Goal: Transaction & Acquisition: Purchase product/service

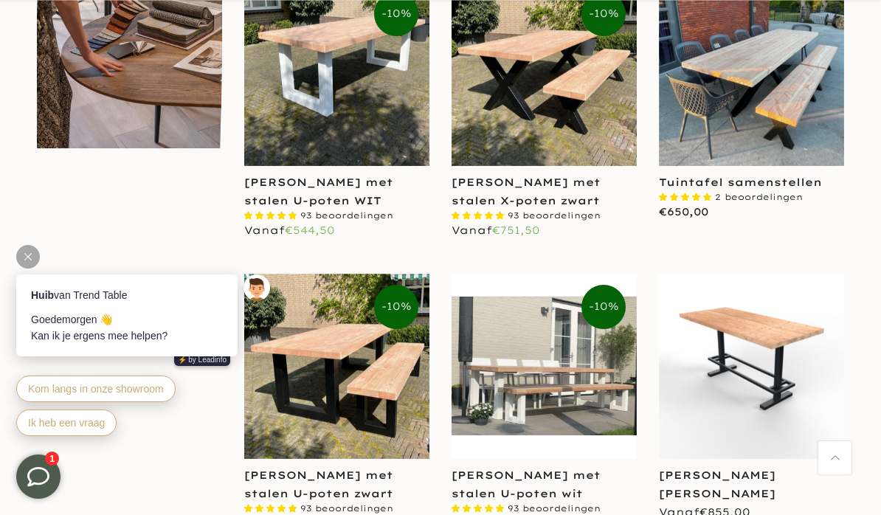
scroll to position [948, 0]
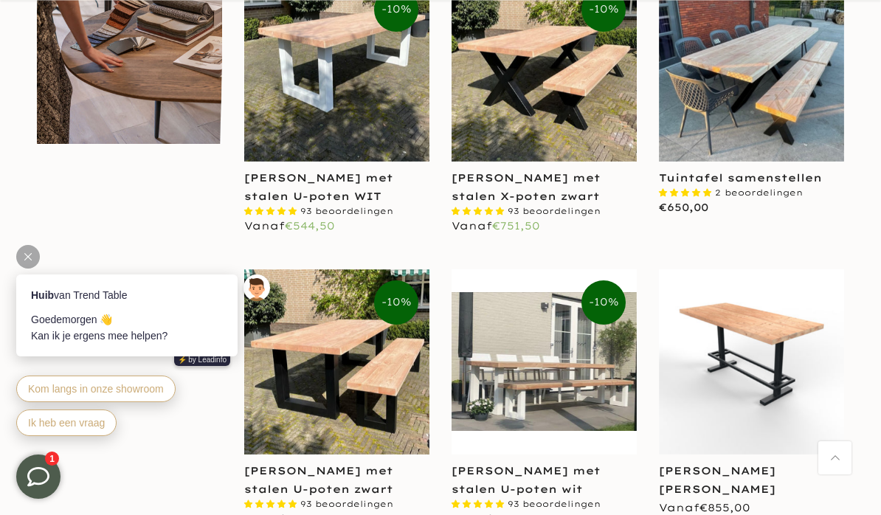
click at [35, 248] on div at bounding box center [28, 257] width 24 height 24
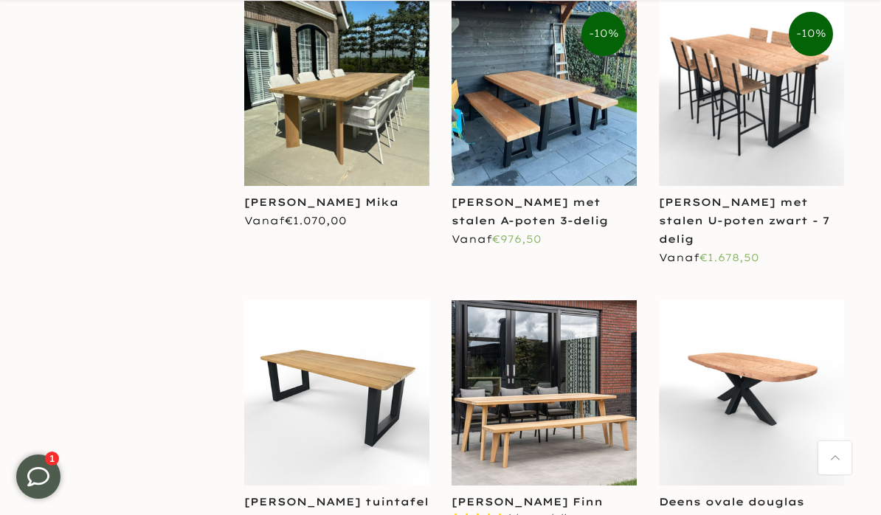
scroll to position [2114, 0]
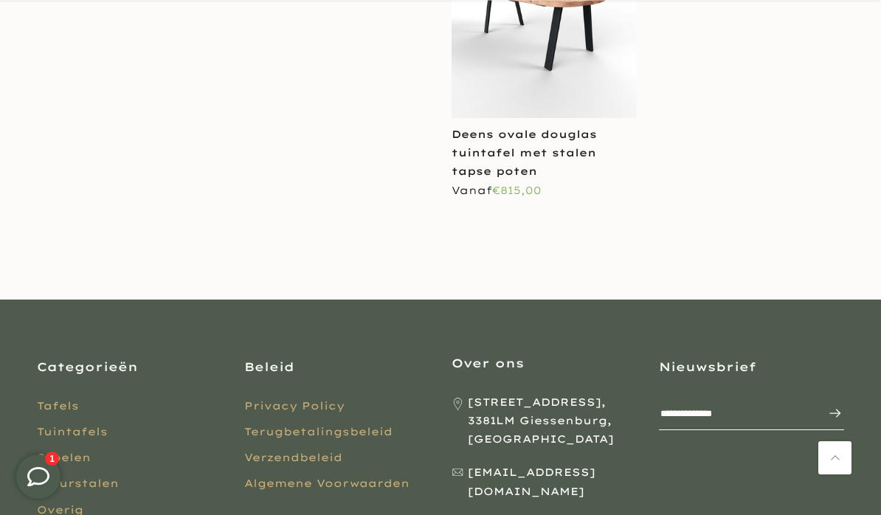
scroll to position [5528, 0]
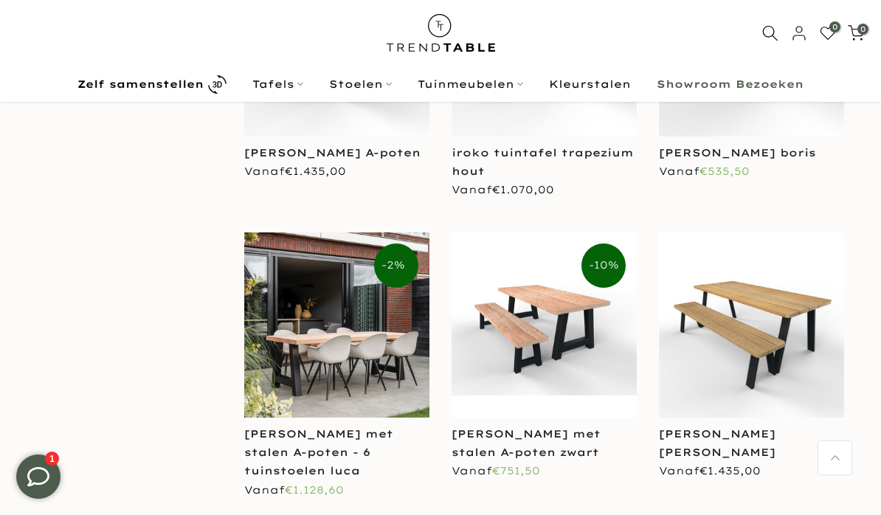
scroll to position [4332, 0]
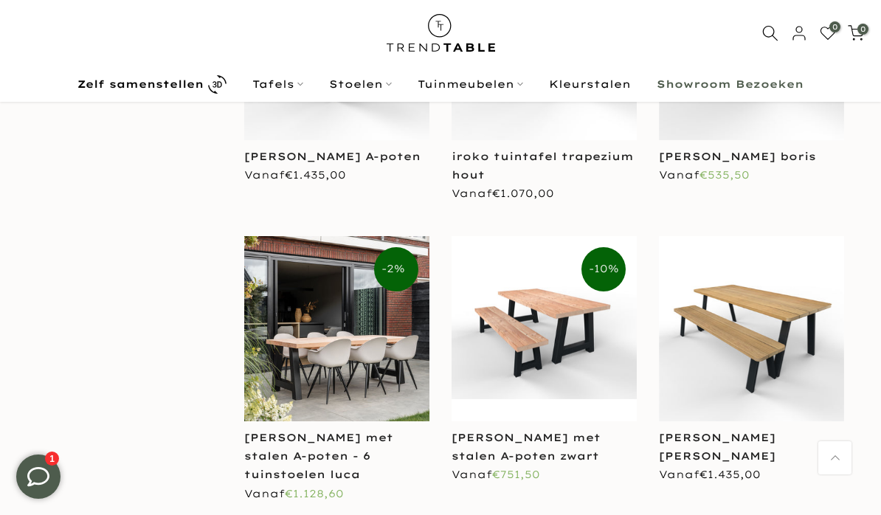
click at [173, 84] on b "Zelf samenstellen" at bounding box center [140, 84] width 126 height 10
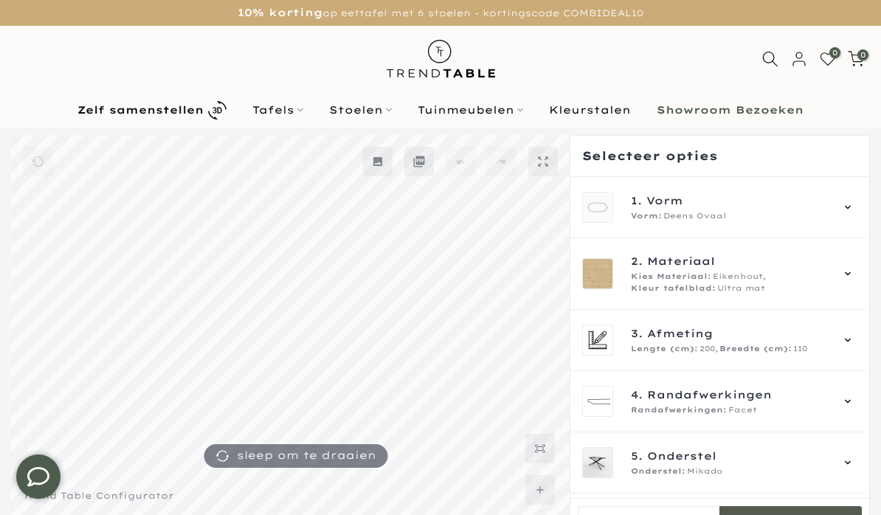
click at [851, 212] on icon at bounding box center [848, 207] width 12 height 12
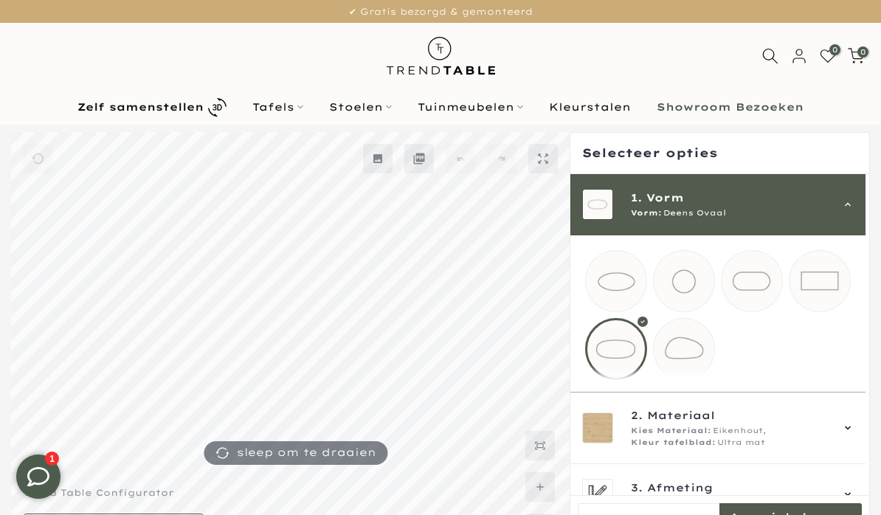
click at [621, 348] on div at bounding box center [616, 349] width 62 height 62
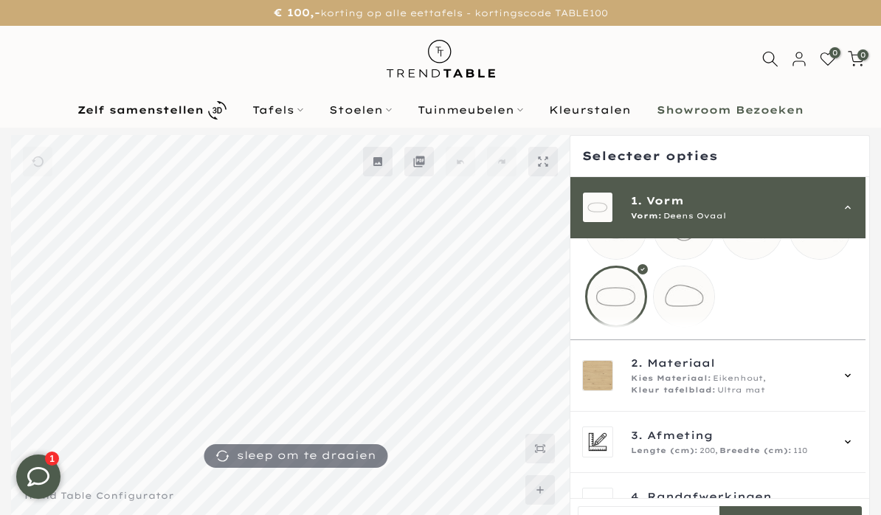
scroll to position [58, 0]
click at [686, 382] on span "Kies Materiaal:" at bounding box center [671, 376] width 80 height 12
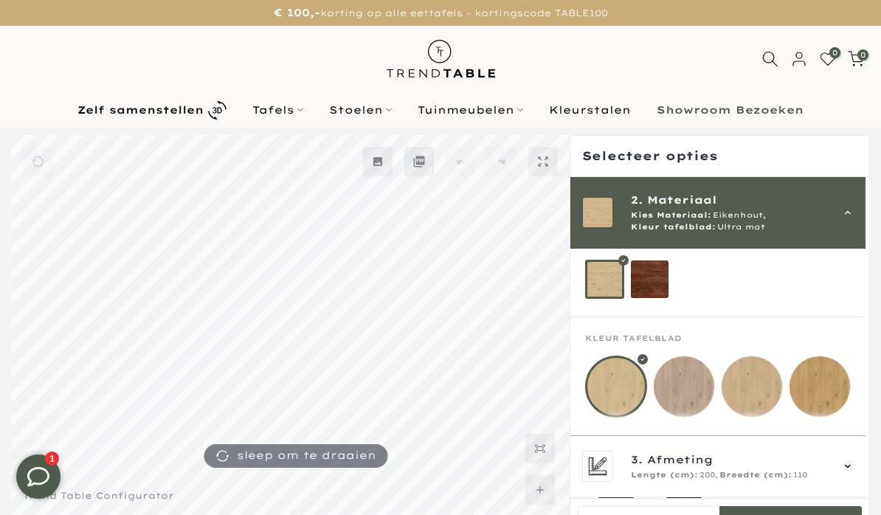
scroll to position [89, 0]
click at [624, 446] on mmq-loader at bounding box center [616, 453] width 61 height 61
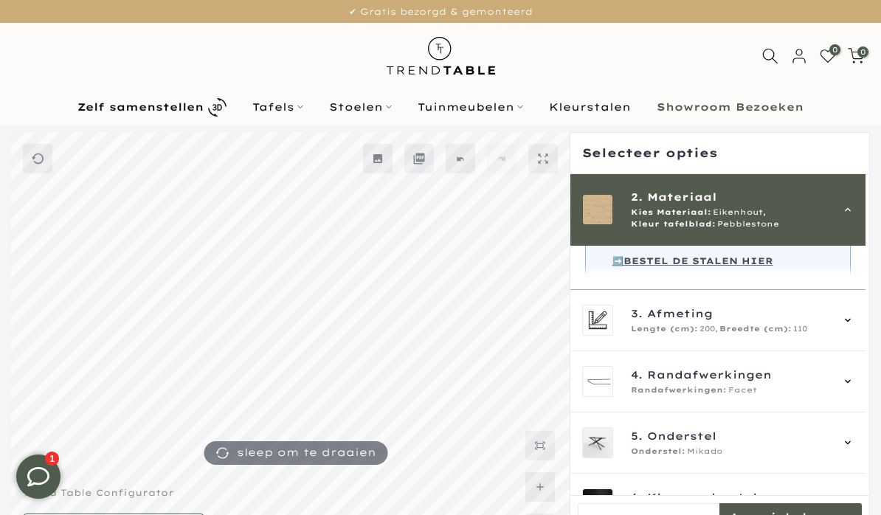
scroll to position [478, 0]
click at [863, 335] on div "3. Afmeting Lengte (cm): 200, Breedte (cm): 110" at bounding box center [717, 321] width 295 height 61
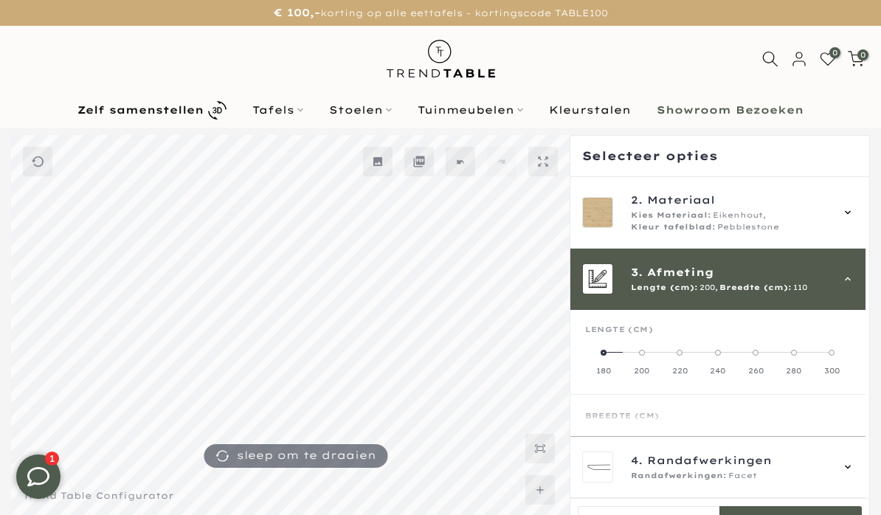
scroll to position [133, 0]
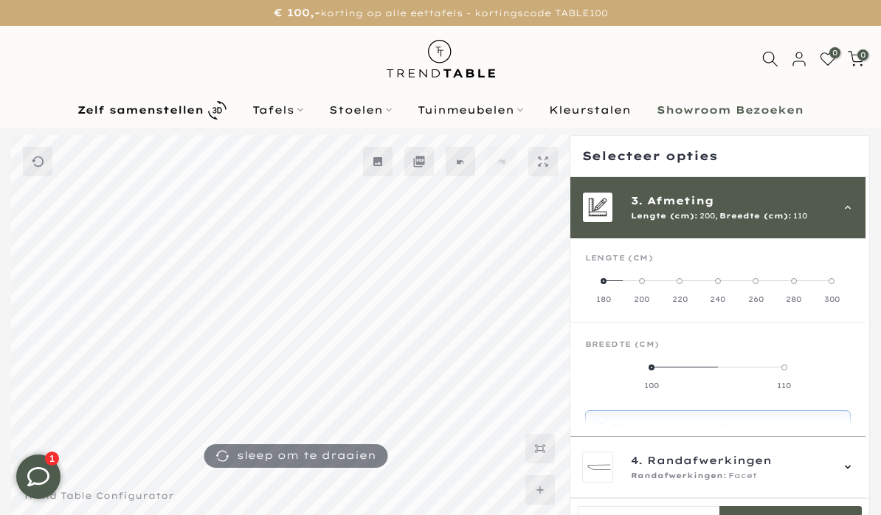
click at [607, 283] on span at bounding box center [604, 281] width 6 height 6
click at [638, 346] on span "Breedte (cm)" at bounding box center [622, 344] width 75 height 10
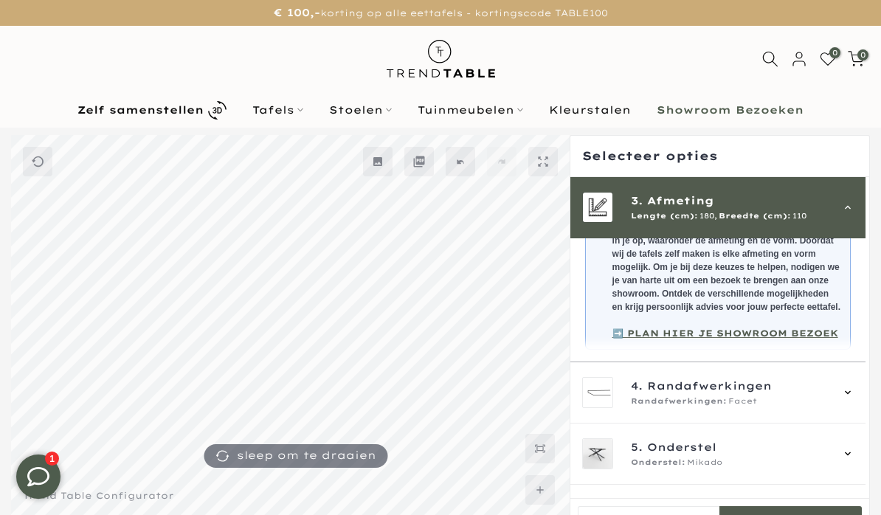
scroll to position [333, 0]
click at [871, 402] on div at bounding box center [440, 346] width 881 height 423
click at [873, 399] on div at bounding box center [440, 346] width 881 height 423
click at [866, 402] on div "4. Randafwerkingen Randafwerkingen: Facet" at bounding box center [717, 393] width 295 height 61
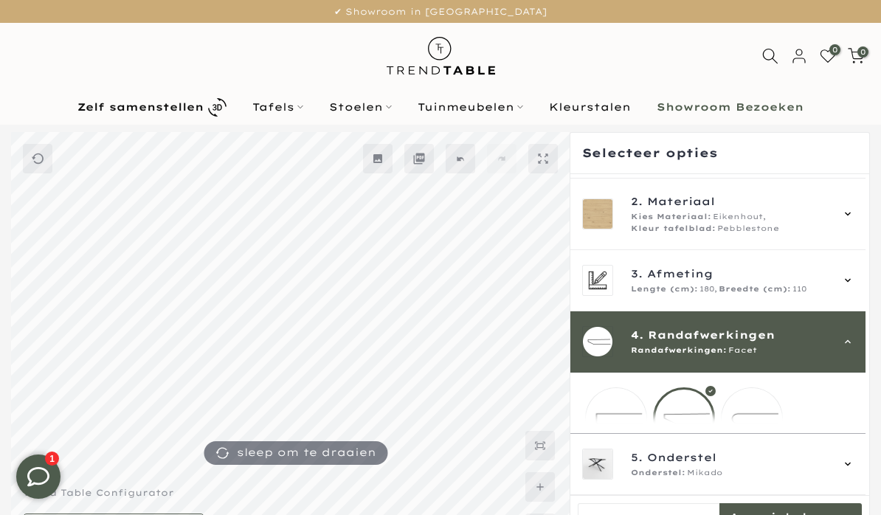
scroll to position [100, 0]
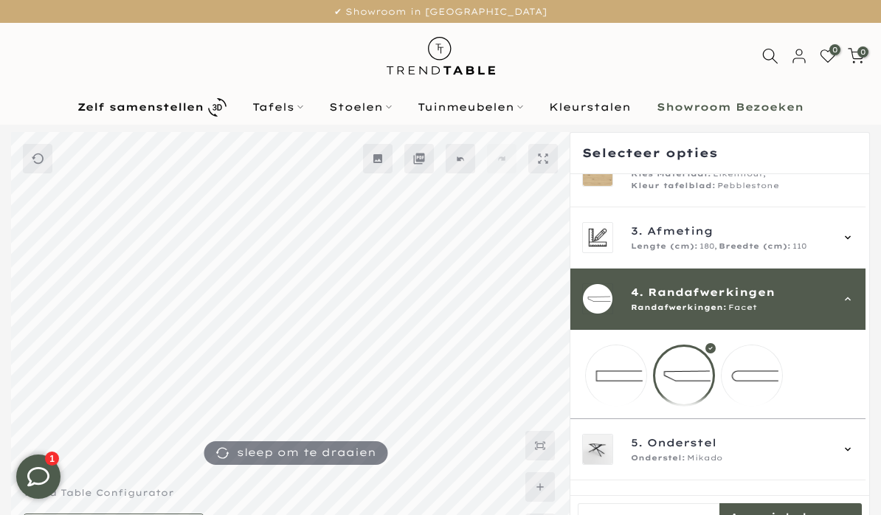
click at [764, 381] on mmq-loader at bounding box center [752, 375] width 61 height 61
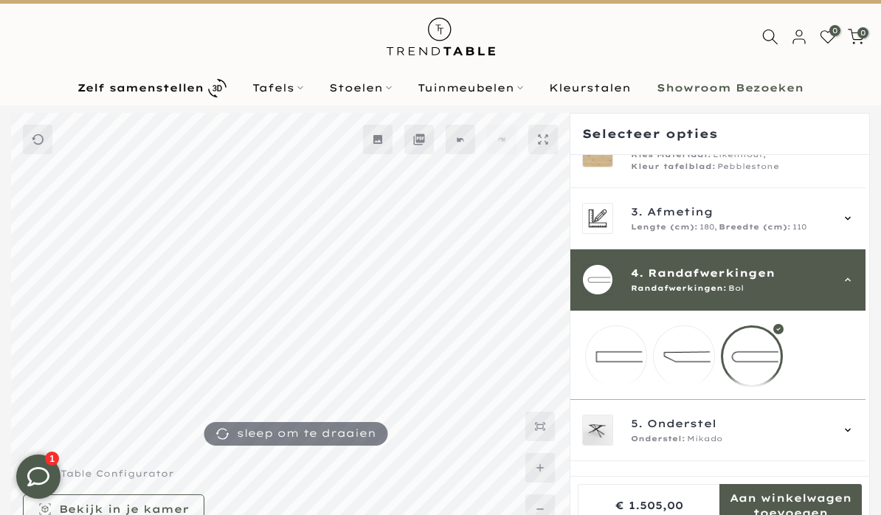
scroll to position [28, 0]
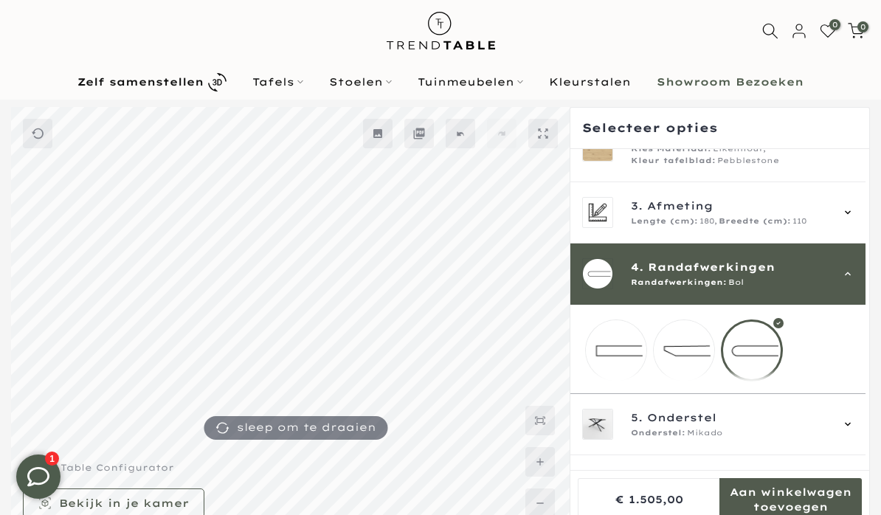
click at [866, 432] on div "5. Onderstel Onderstel: Mikado" at bounding box center [717, 424] width 295 height 61
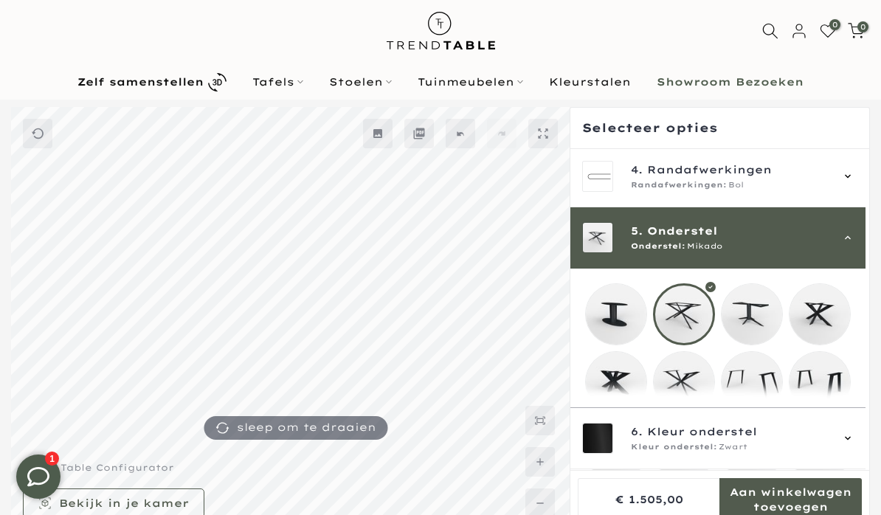
scroll to position [255, 0]
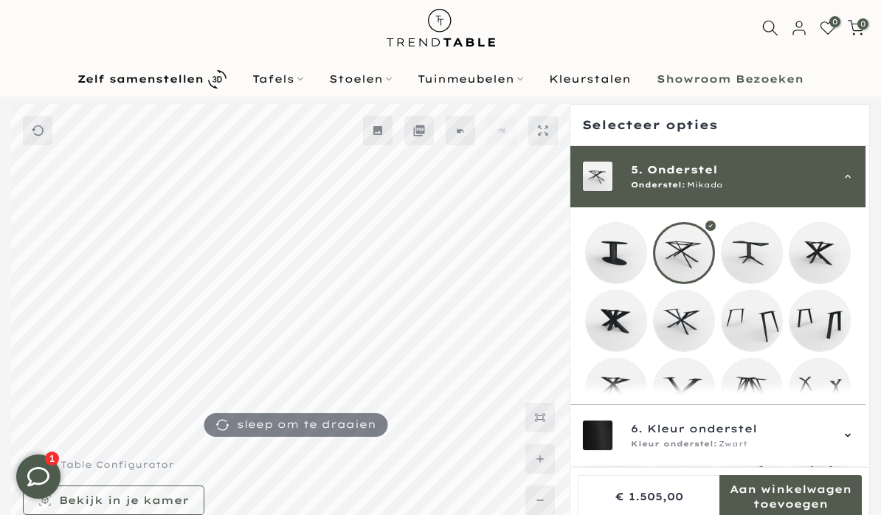
click at [698, 253] on div at bounding box center [684, 253] width 62 height 62
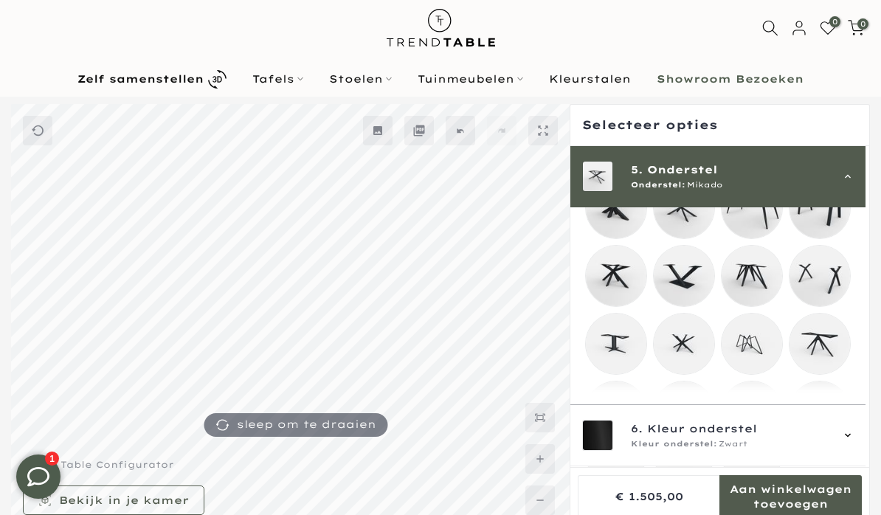
scroll to position [370, 0]
click at [825, 354] on mmq-loader at bounding box center [820, 342] width 61 height 61
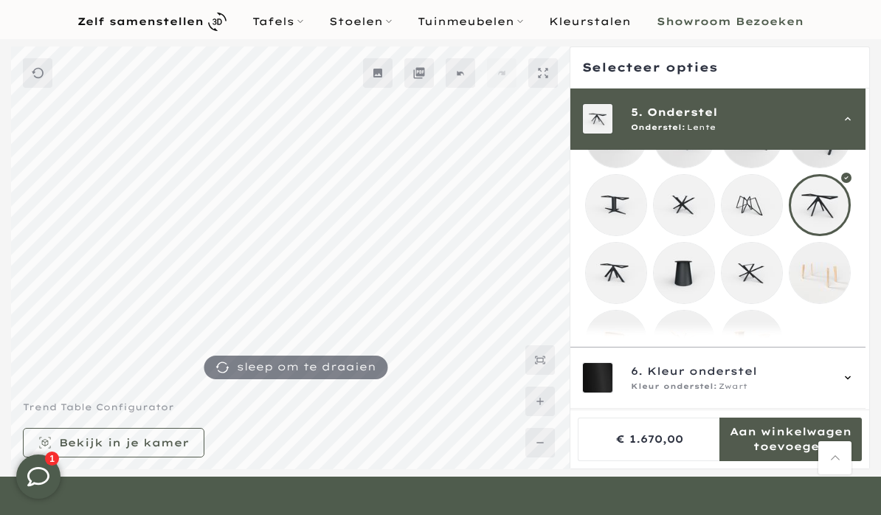
scroll to position [449, 0]
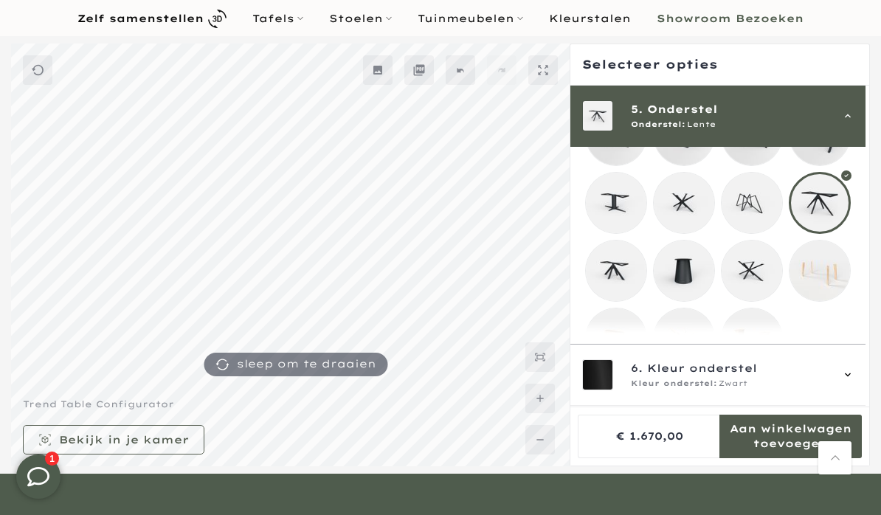
click at [862, 407] on div "6. Kleur onderstel Kleur onderstel: Zwart" at bounding box center [717, 375] width 295 height 61
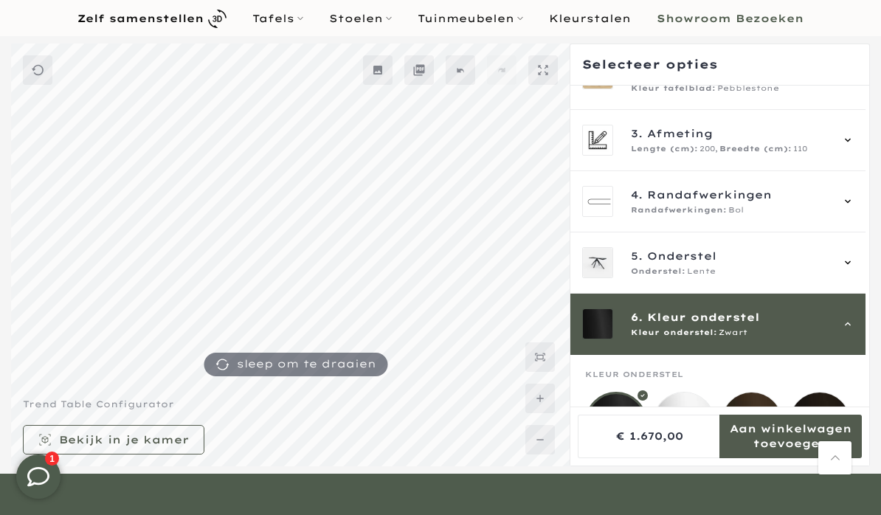
scroll to position [190, 0]
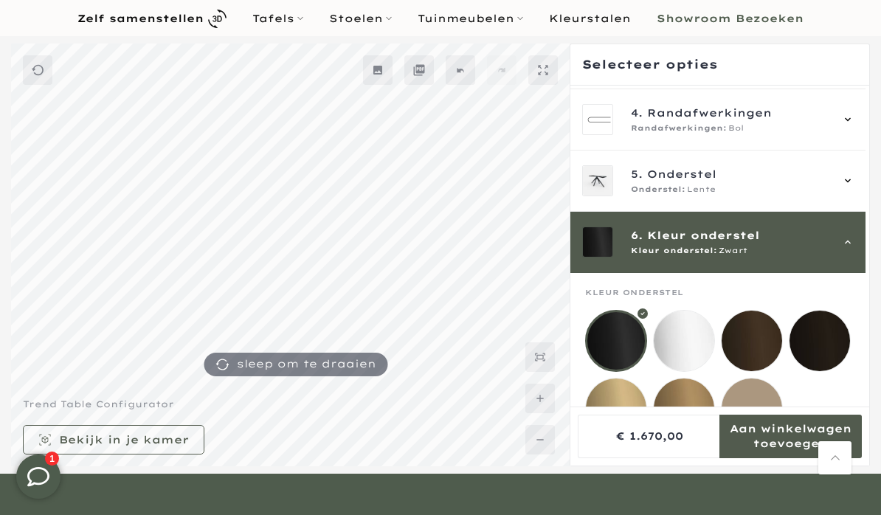
click at [759, 410] on mmq-loader at bounding box center [752, 409] width 61 height 61
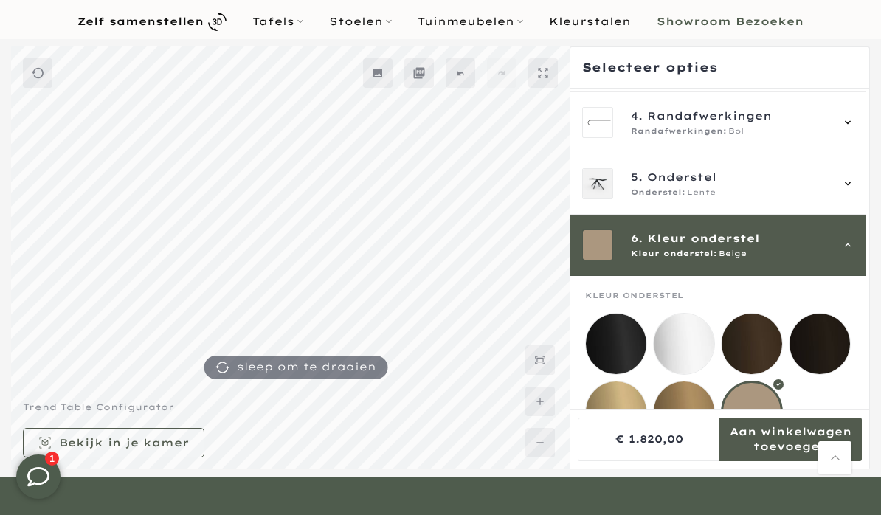
click at [690, 412] on mmq-loader at bounding box center [684, 412] width 61 height 61
click at [620, 411] on mmq-loader at bounding box center [616, 412] width 61 height 61
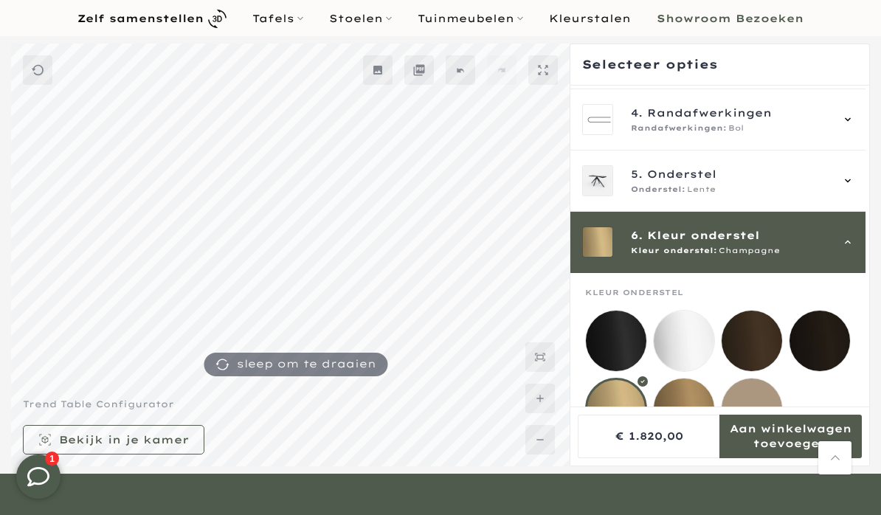
click at [759, 328] on mmq-loader at bounding box center [752, 341] width 61 height 61
click at [626, 345] on mmq-loader at bounding box center [616, 341] width 61 height 61
click at [756, 406] on mmq-loader at bounding box center [752, 409] width 61 height 61
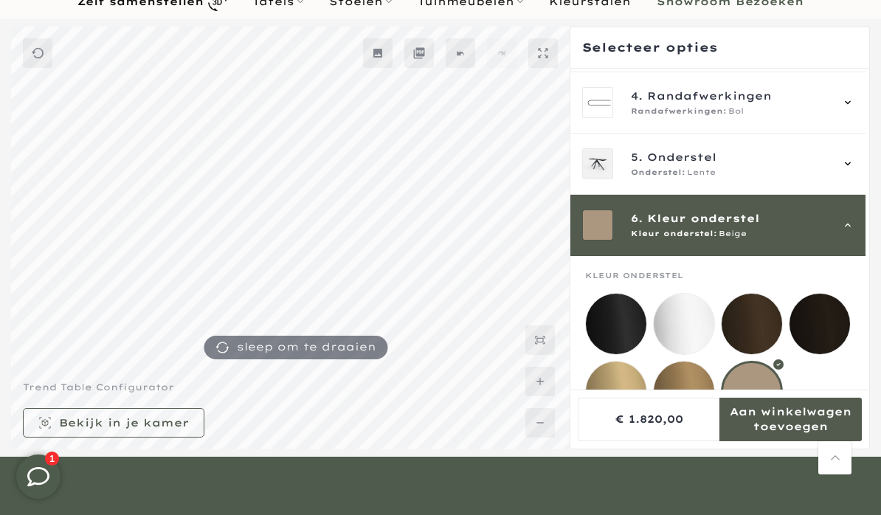
scroll to position [109, 0]
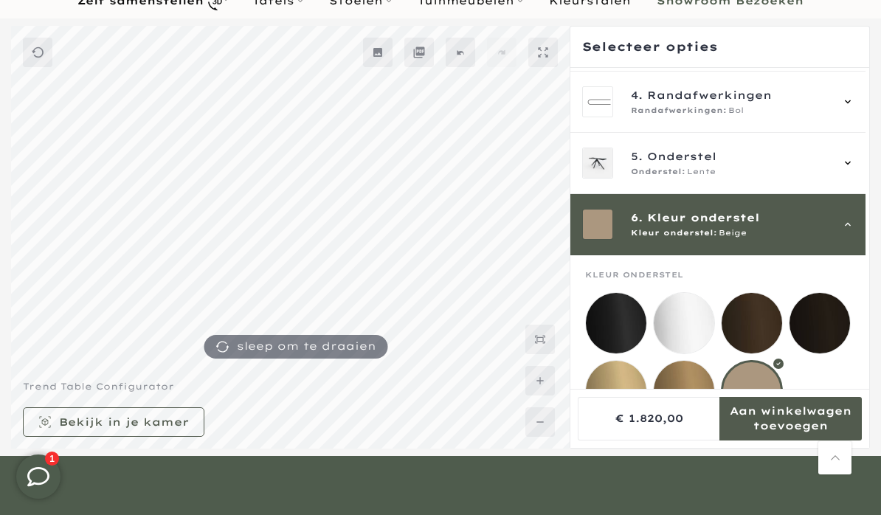
click at [684, 397] on mmq-loader at bounding box center [684, 391] width 61 height 61
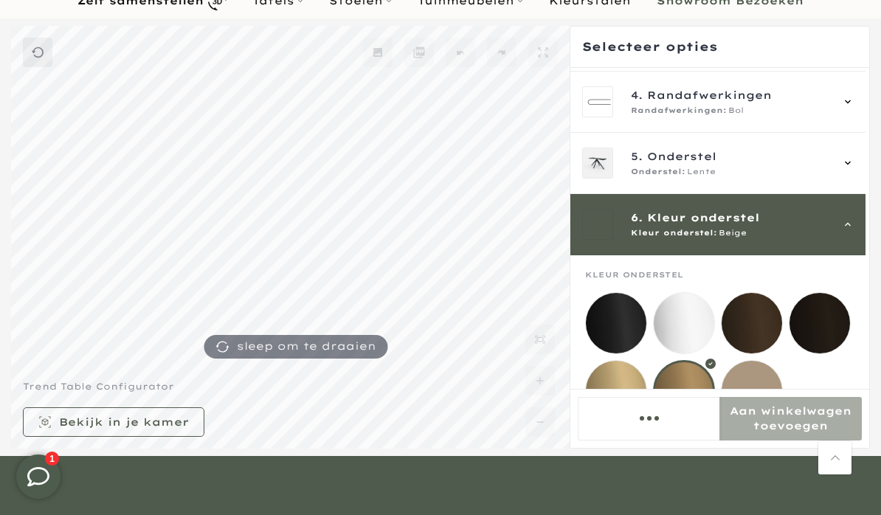
scroll to position [170, 0]
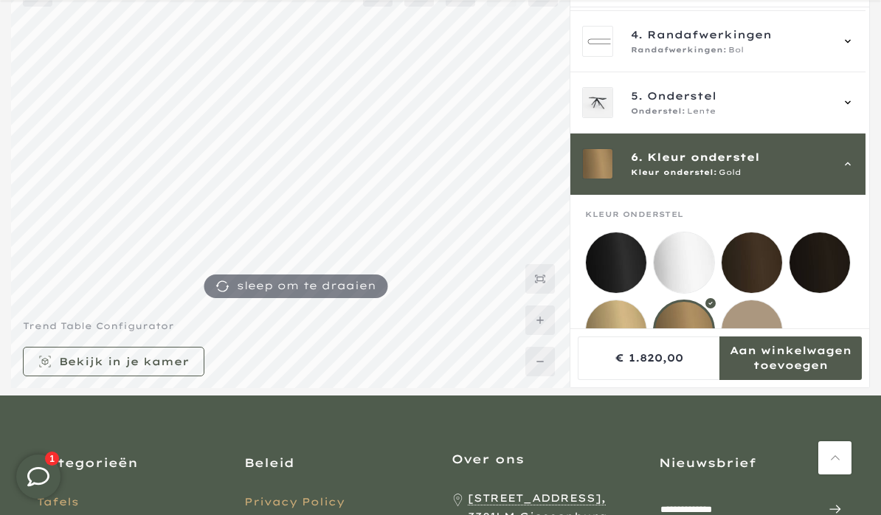
click at [625, 327] on mmq-loader at bounding box center [616, 330] width 61 height 61
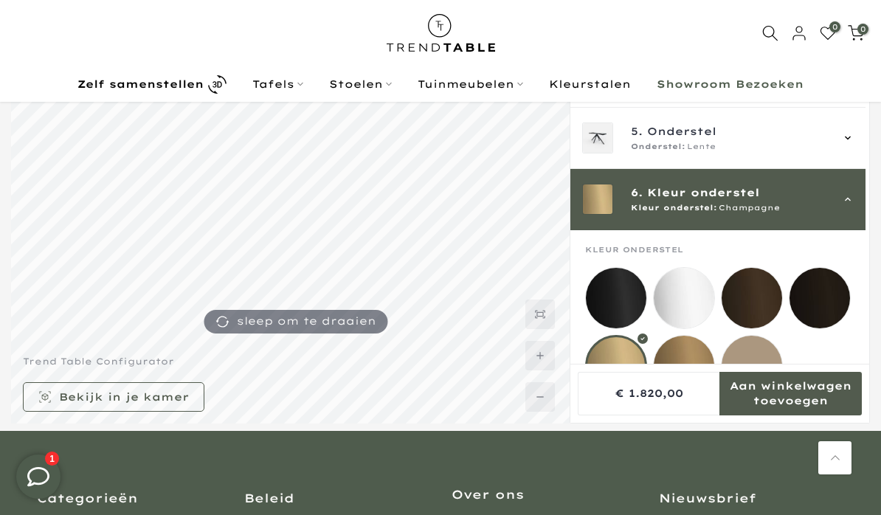
scroll to position [128, 0]
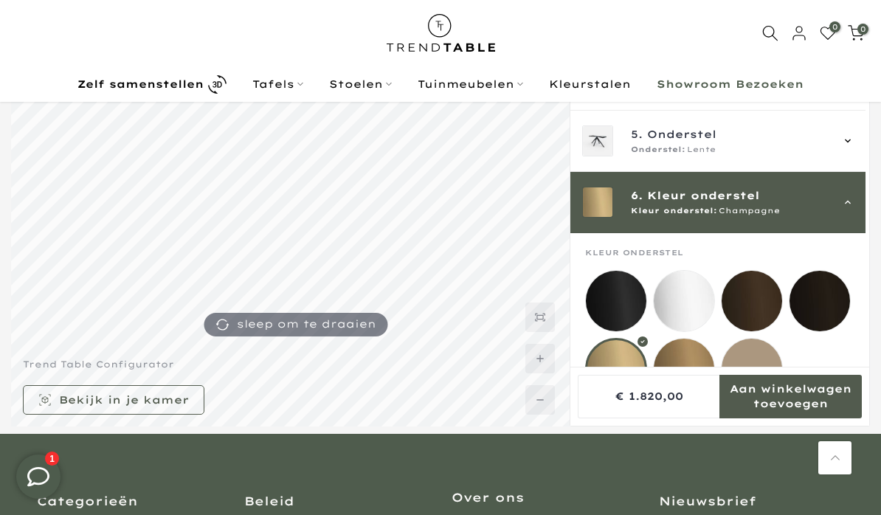
click at [618, 300] on mmq-loader at bounding box center [616, 301] width 61 height 61
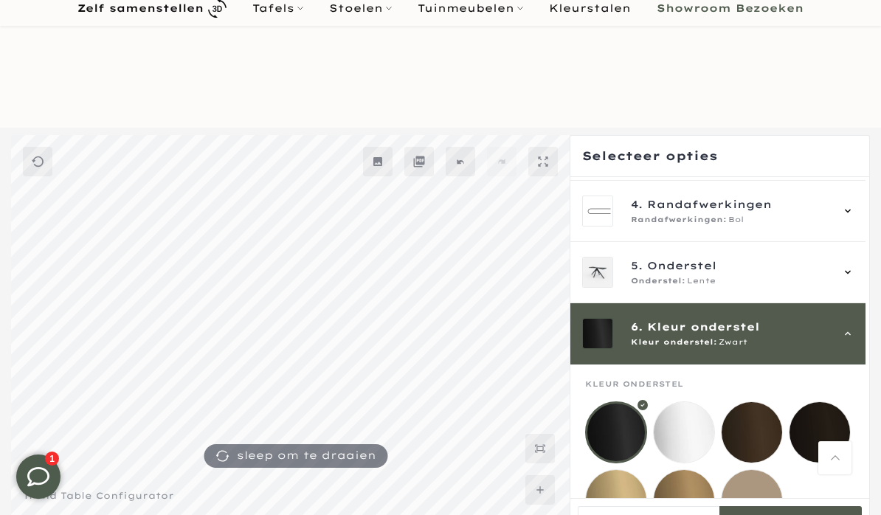
scroll to position [128, 0]
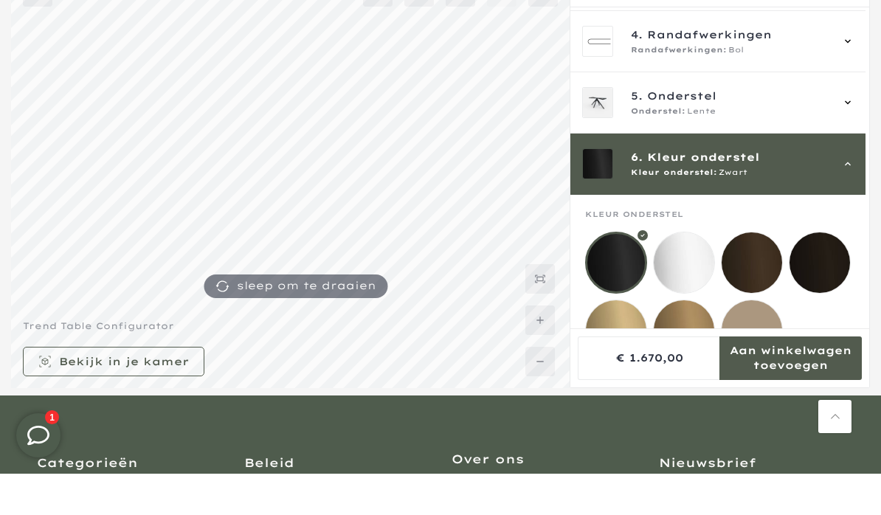
scroll to position [170, 0]
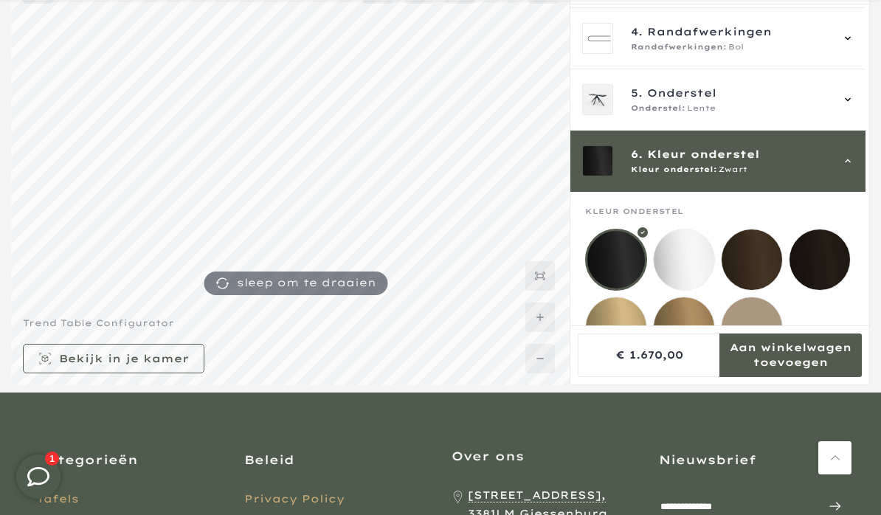
scroll to position [89, 0]
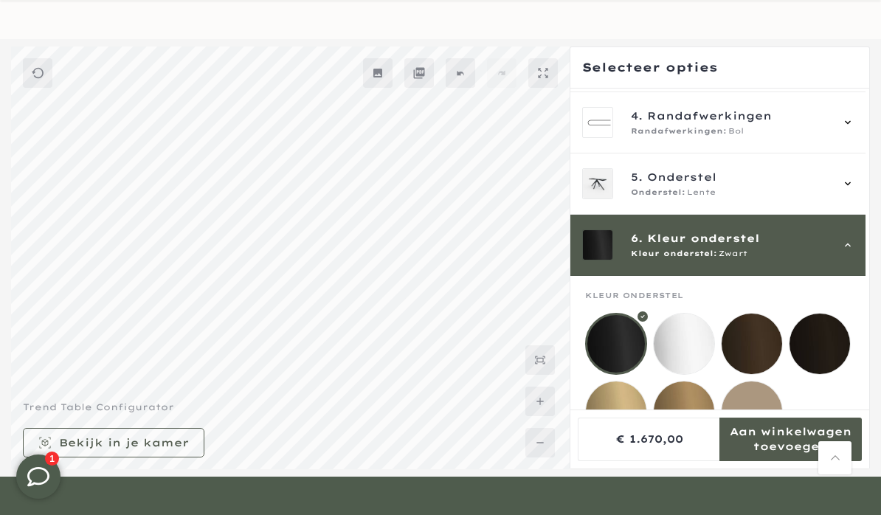
scroll to position [103, 0]
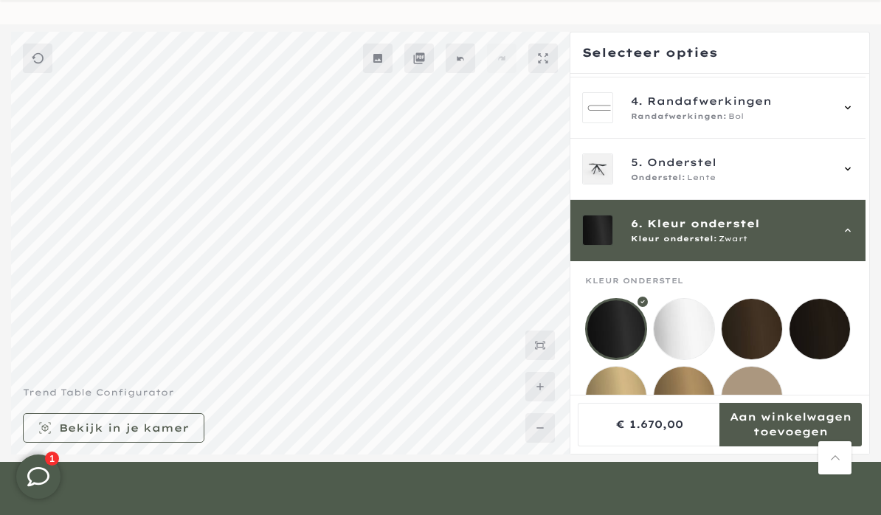
scroll to position [89, 0]
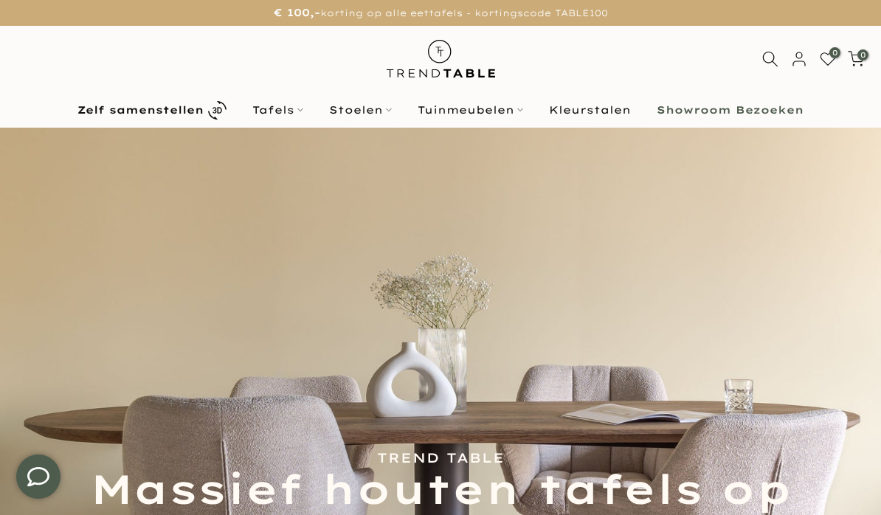
click at [383, 114] on link "Stoelen" at bounding box center [361, 110] width 89 height 18
click at [387, 111] on icon at bounding box center [389, 110] width 6 height 6
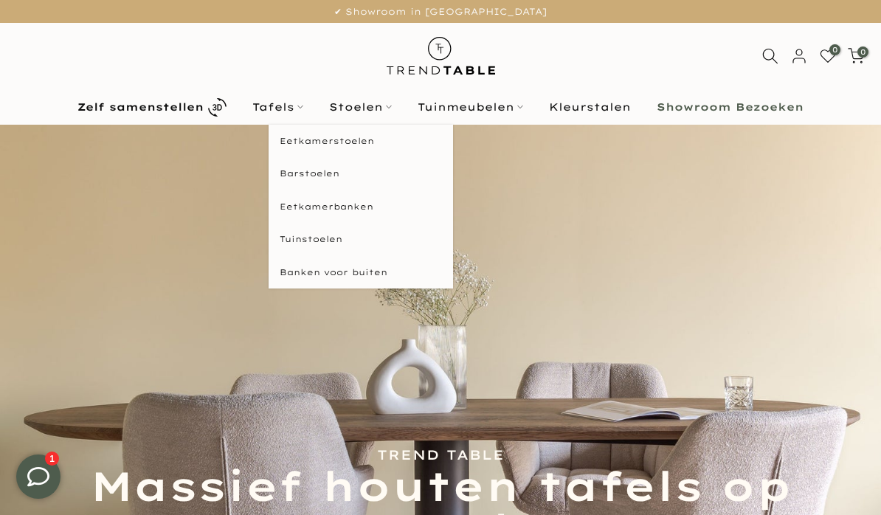
click at [361, 207] on link "Eetkamerbanken" at bounding box center [361, 206] width 184 height 33
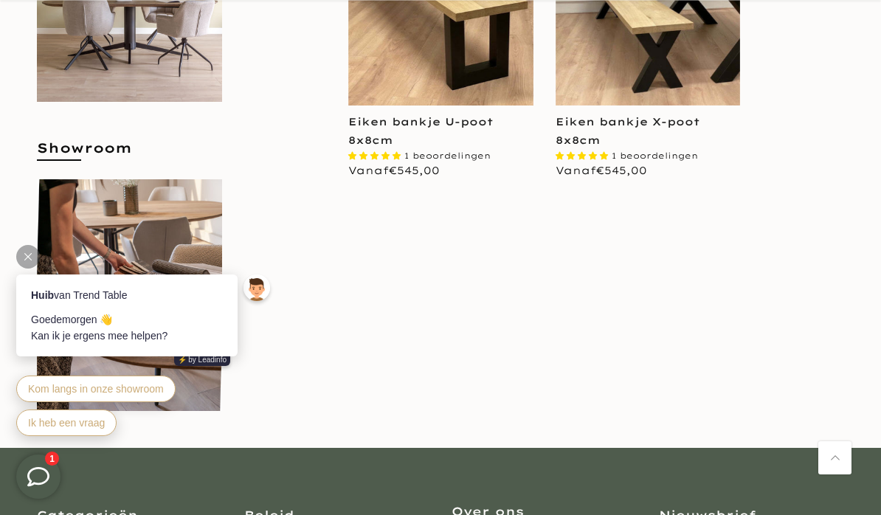
scroll to position [654, 0]
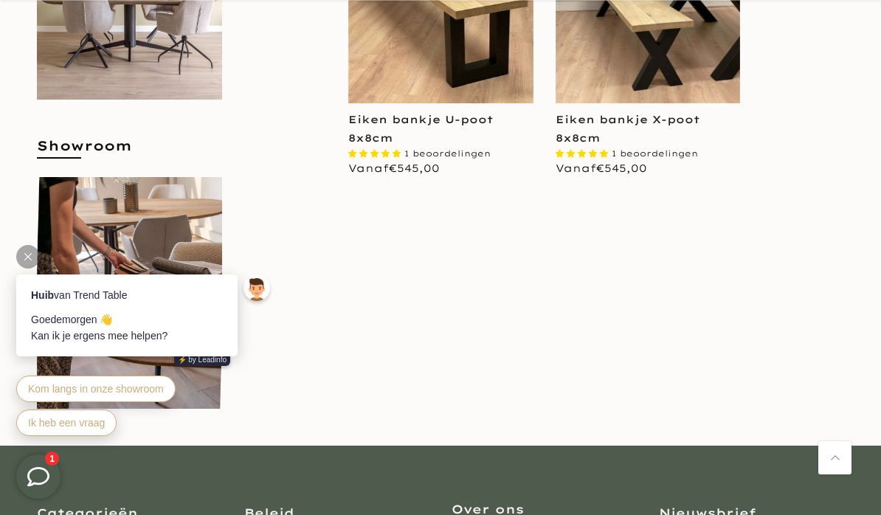
click at [39, 254] on div at bounding box center [28, 257] width 24 height 24
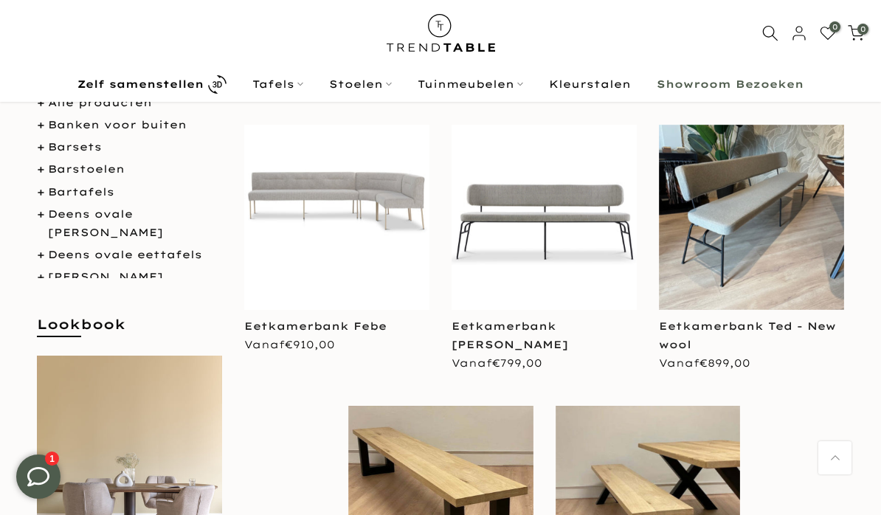
scroll to position [162, 0]
click at [749, 331] on link "Eetkamerbank Ted - New wool" at bounding box center [747, 336] width 177 height 32
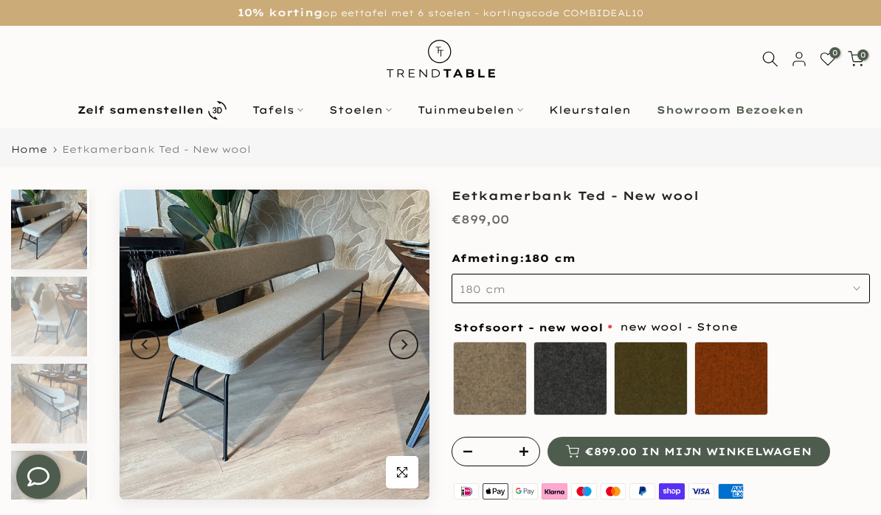
scroll to position [21, 0]
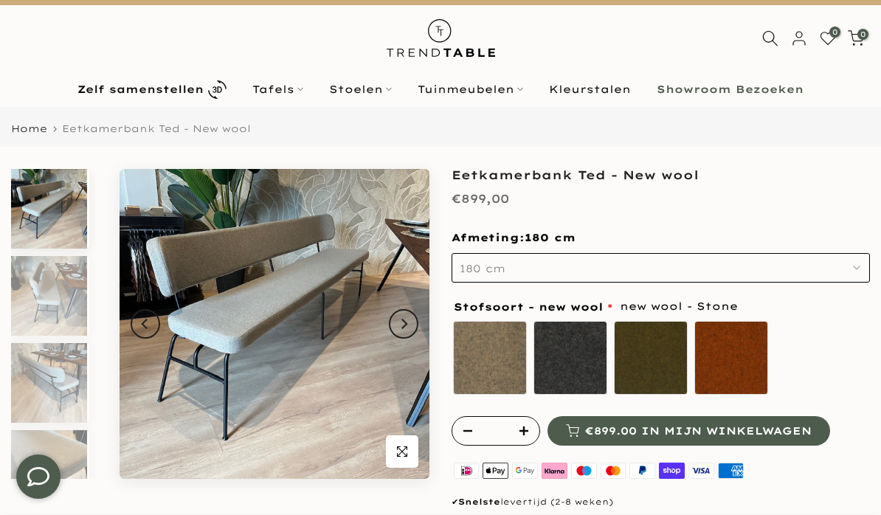
click at [866, 266] on button "180 cm" at bounding box center [661, 268] width 418 height 30
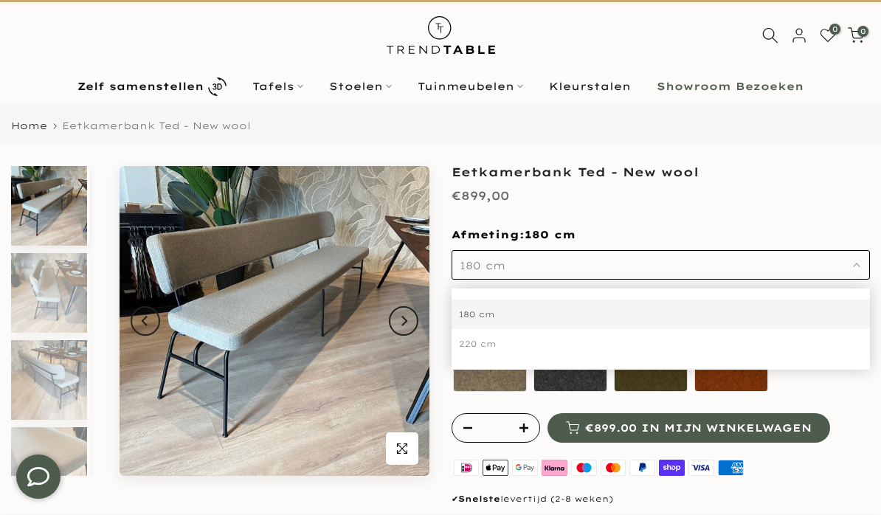
click at [870, 390] on div "Stofsoort - new wool new wool - Stone new wool - Stone new wool - Antracite new…" at bounding box center [660, 346] width 423 height 104
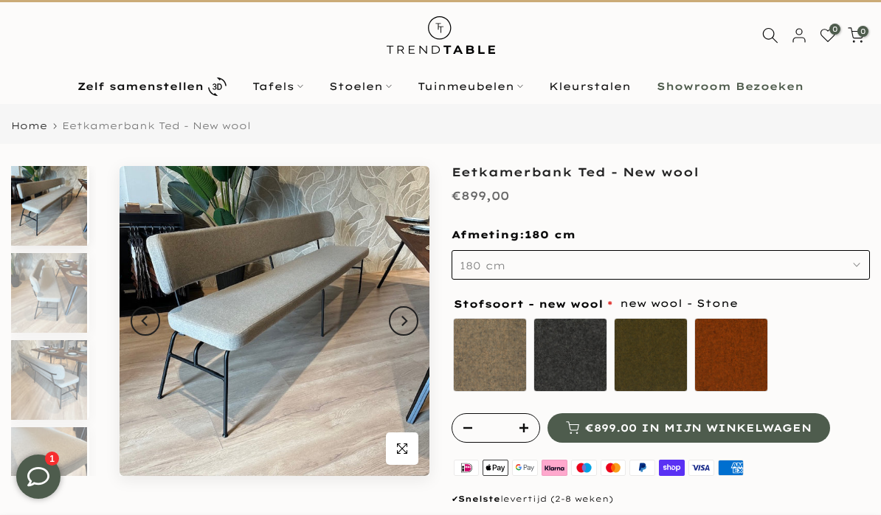
scroll to position [7, 0]
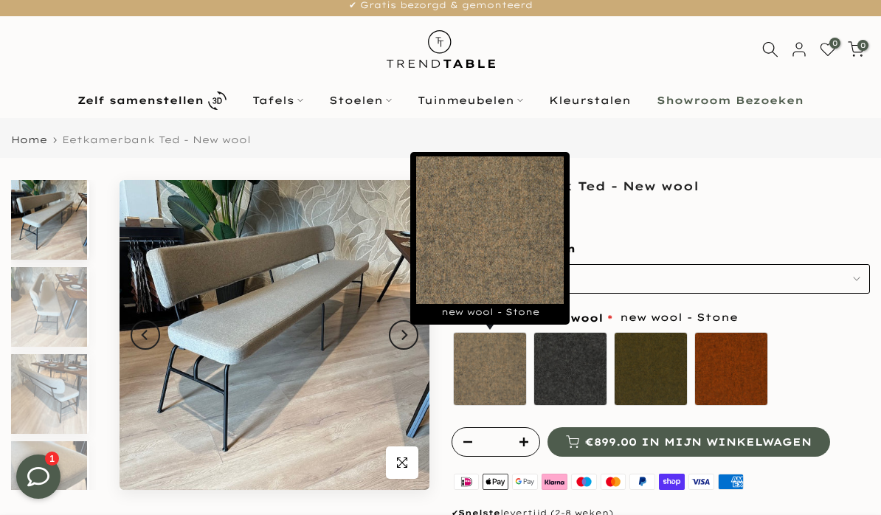
click at [491, 376] on label "new wool - Stone" at bounding box center [490, 369] width 74 height 74
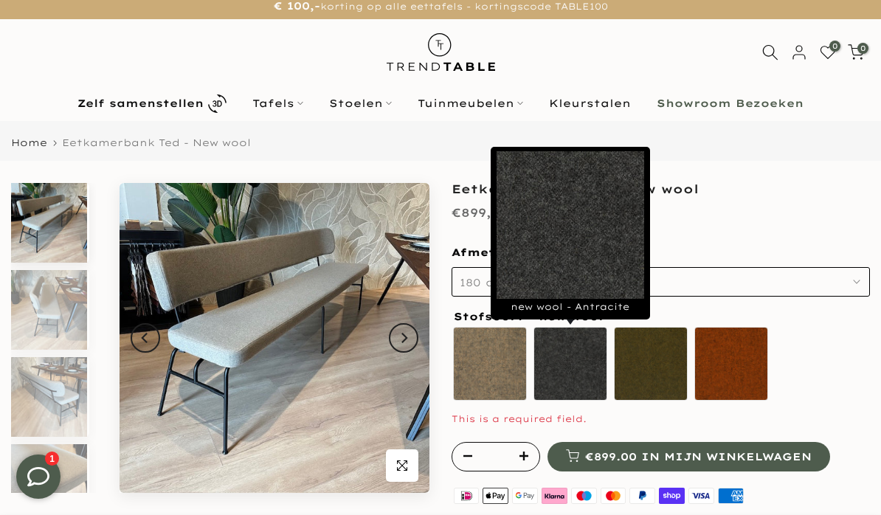
click at [577, 375] on label "new wool - Antracite" at bounding box center [571, 364] width 74 height 74
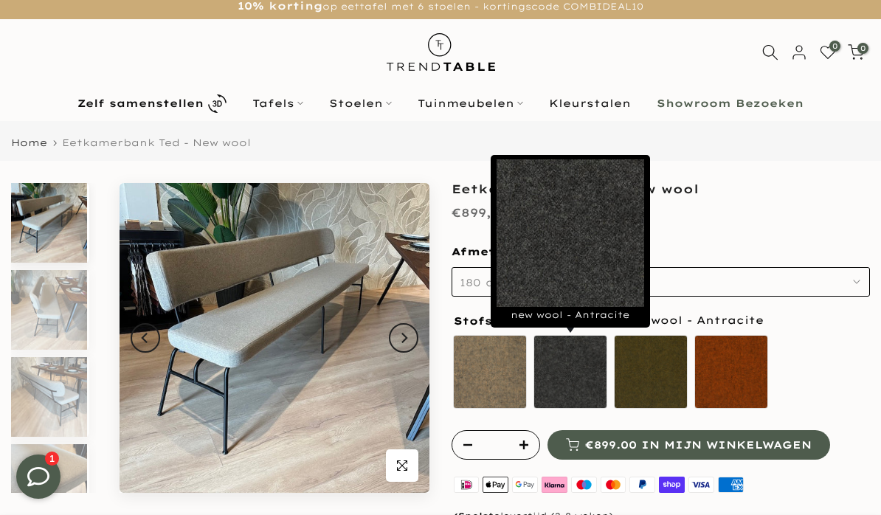
click at [653, 380] on label "new wool - Green" at bounding box center [651, 372] width 74 height 74
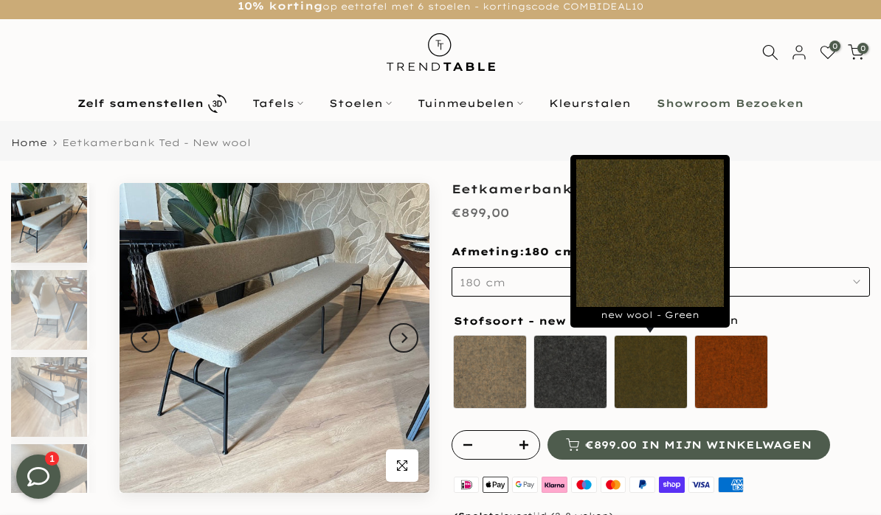
click at [736, 382] on label "new wool - Marroc" at bounding box center [731, 372] width 74 height 74
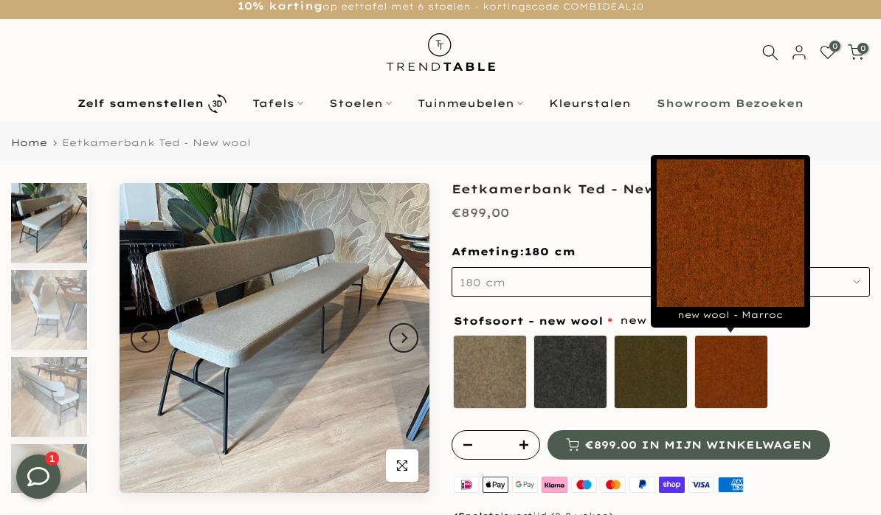
click at [849, 385] on div "new wool - Stone new wool - Antracite new wool - Green new wool - [GEOGRAPHIC_D…" at bounding box center [661, 375] width 418 height 82
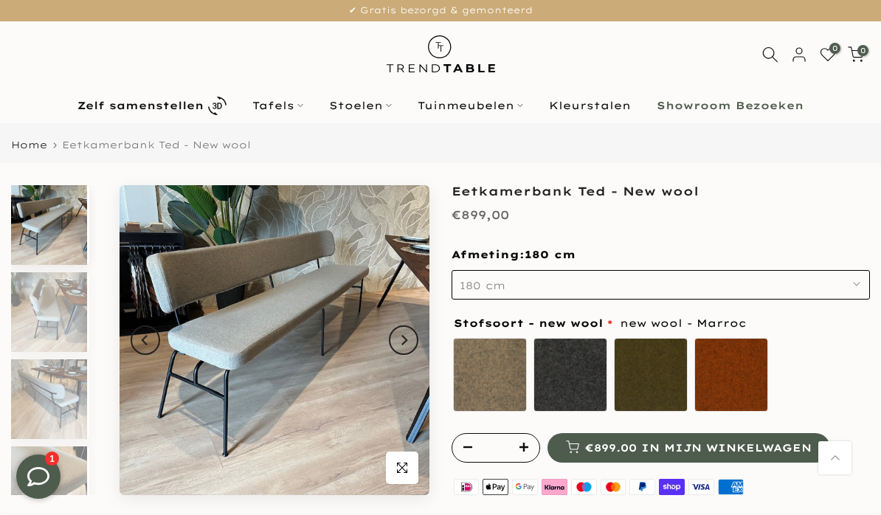
scroll to position [0, 0]
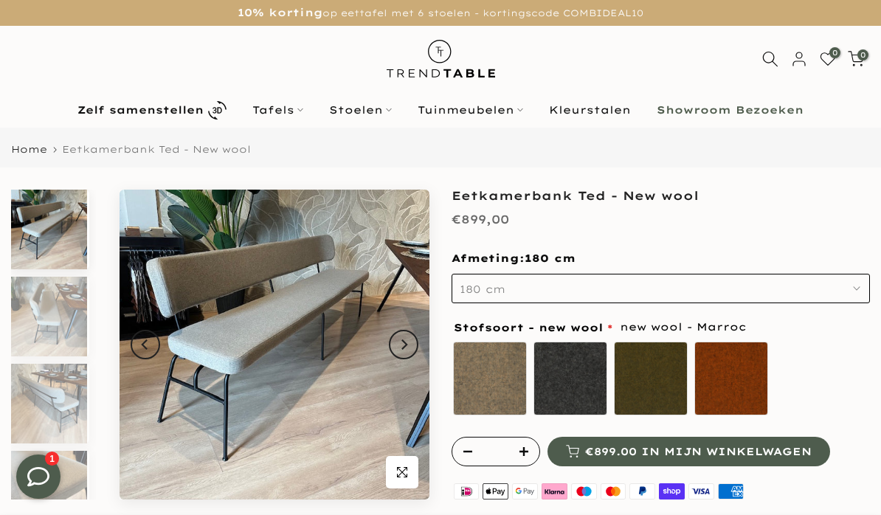
click at [378, 113] on link "Stoelen" at bounding box center [361, 110] width 89 height 18
click at [390, 115] on link "Stoelen" at bounding box center [361, 110] width 89 height 18
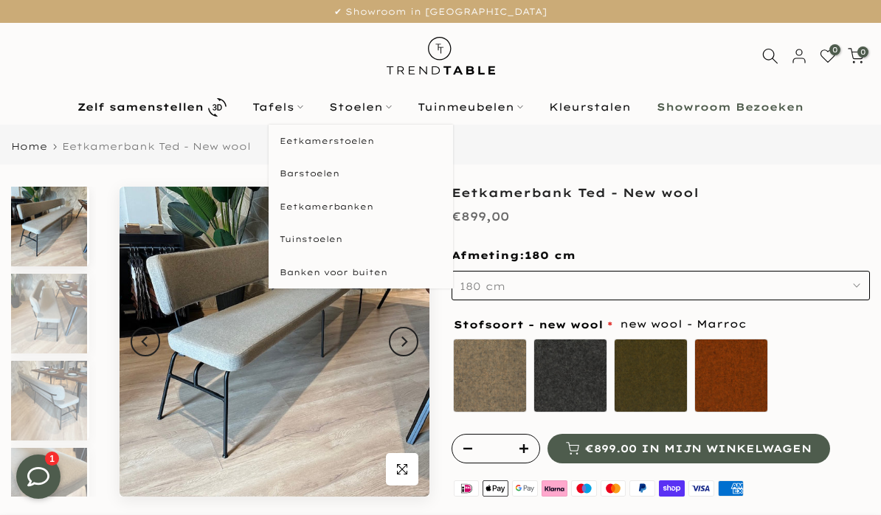
click at [370, 143] on link "Eetkamerstoelen" at bounding box center [361, 141] width 184 height 33
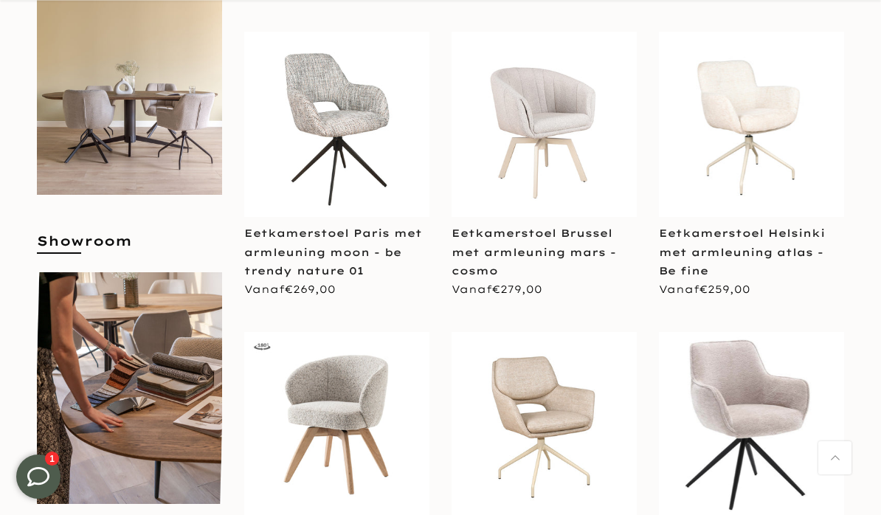
scroll to position [601, 0]
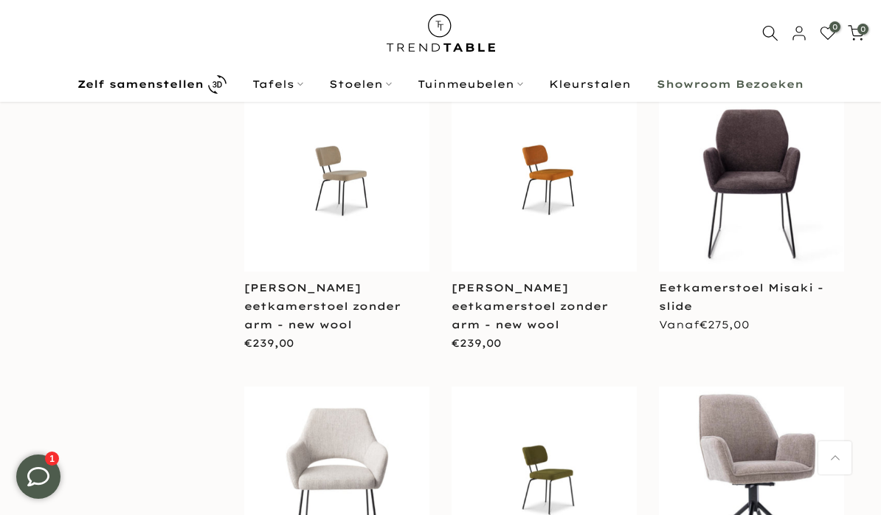
scroll to position [1145, 0]
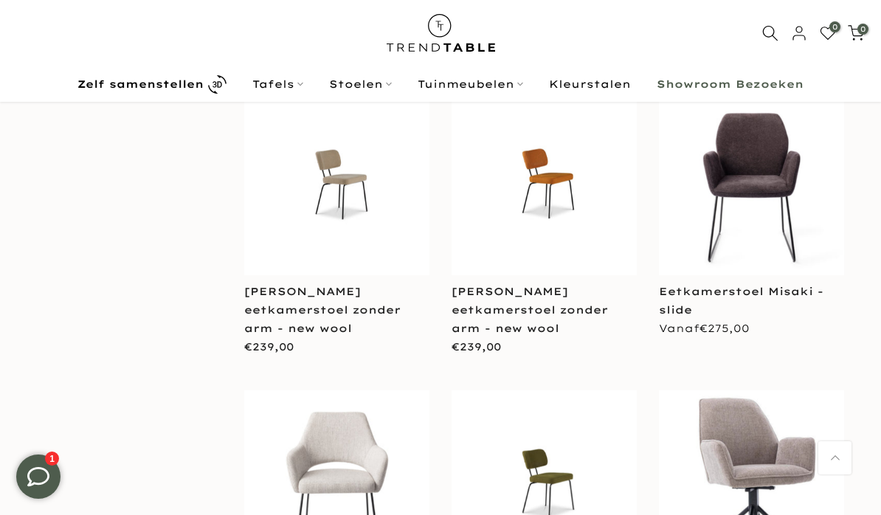
click at [740, 291] on link "Eetkamerstoel Misaki - slide" at bounding box center [741, 301] width 165 height 32
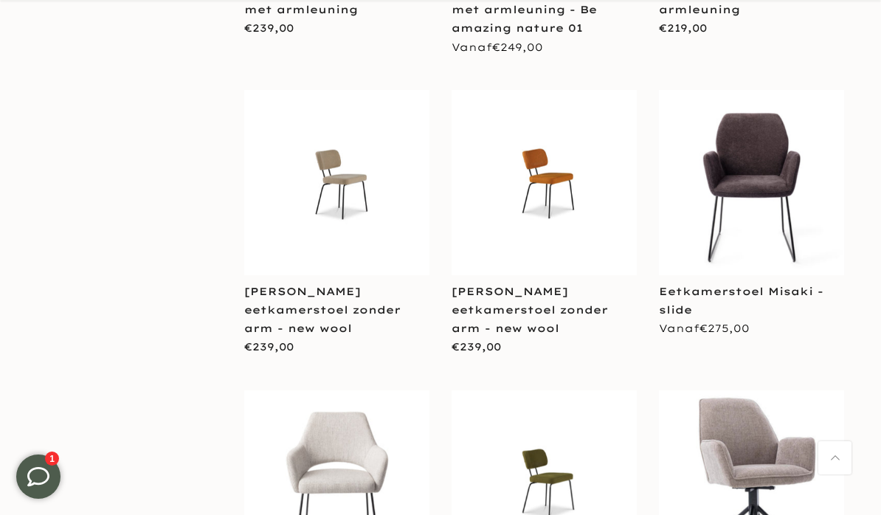
click at [776, 285] on link "Eetkamerstoel Misaki - slide" at bounding box center [741, 301] width 165 height 32
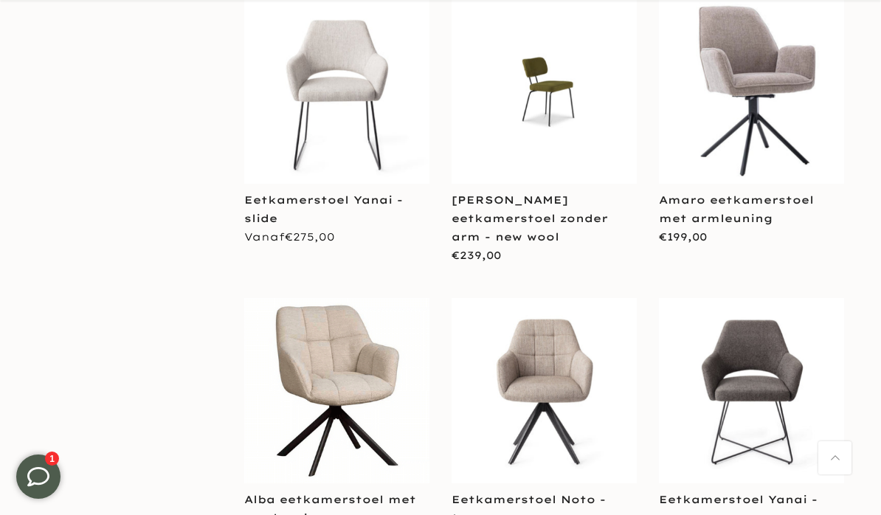
scroll to position [1536, 0]
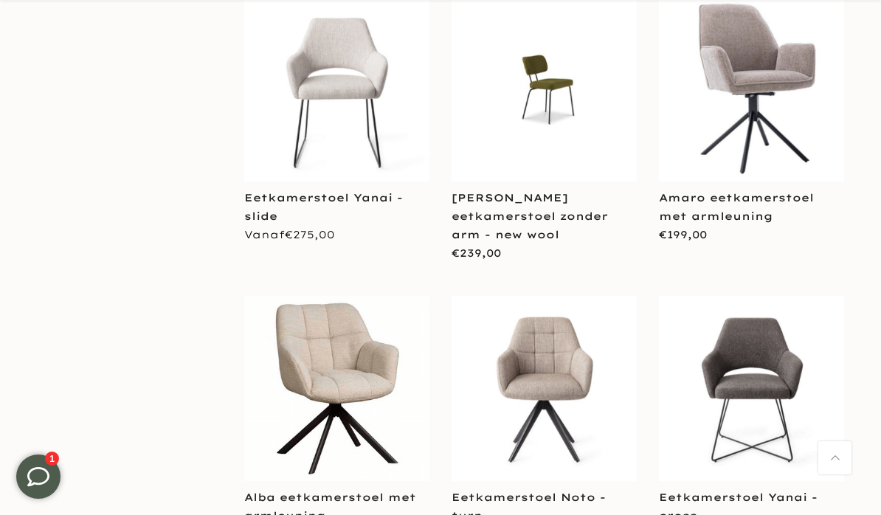
click at [331, 491] on link "Alba eetkamerstoel met armleuning" at bounding box center [330, 507] width 172 height 32
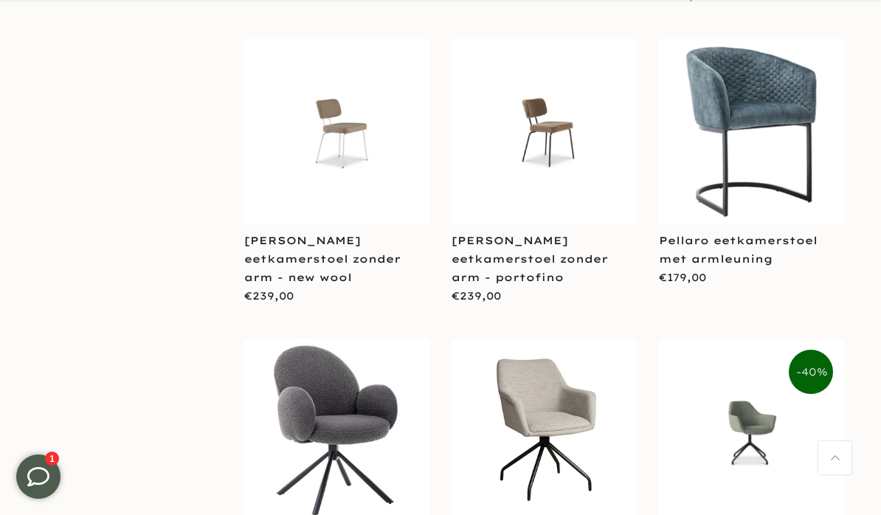
scroll to position [2379, 0]
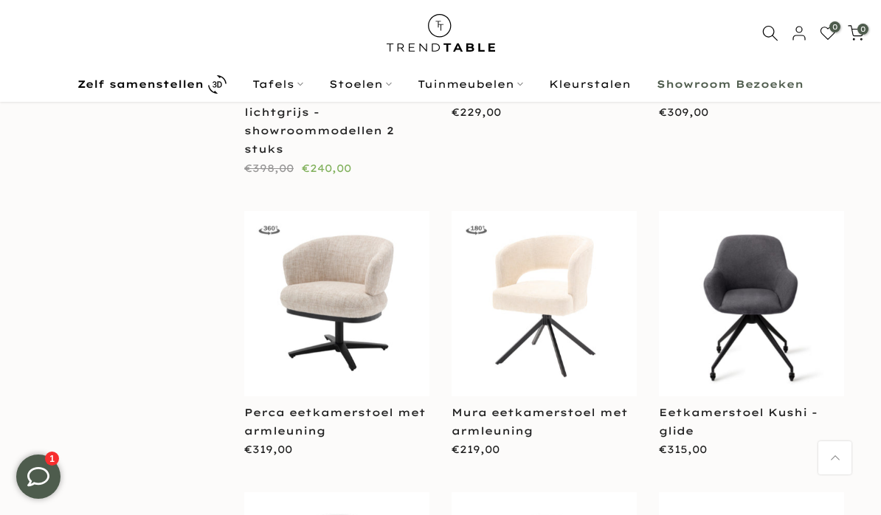
scroll to position [3103, 0]
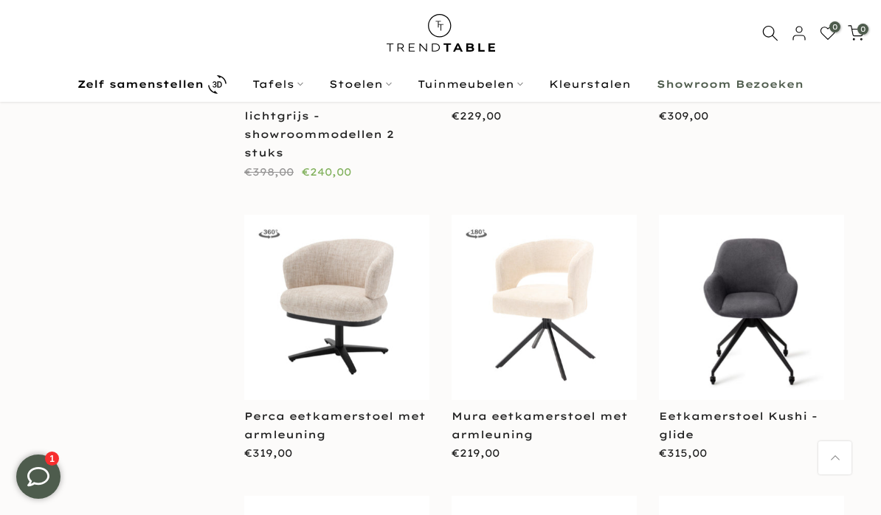
click at [345, 410] on link "Perca eetkamerstoel met armleuning" at bounding box center [335, 426] width 182 height 32
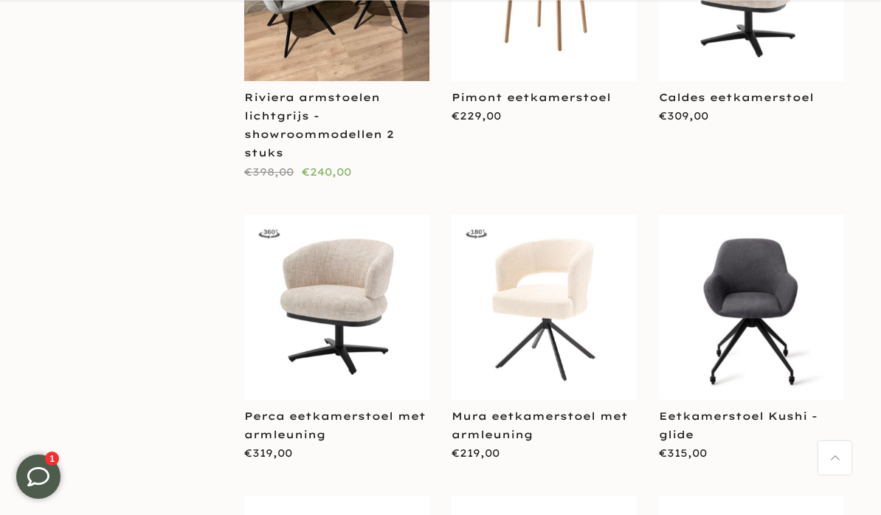
scroll to position [3095, 0]
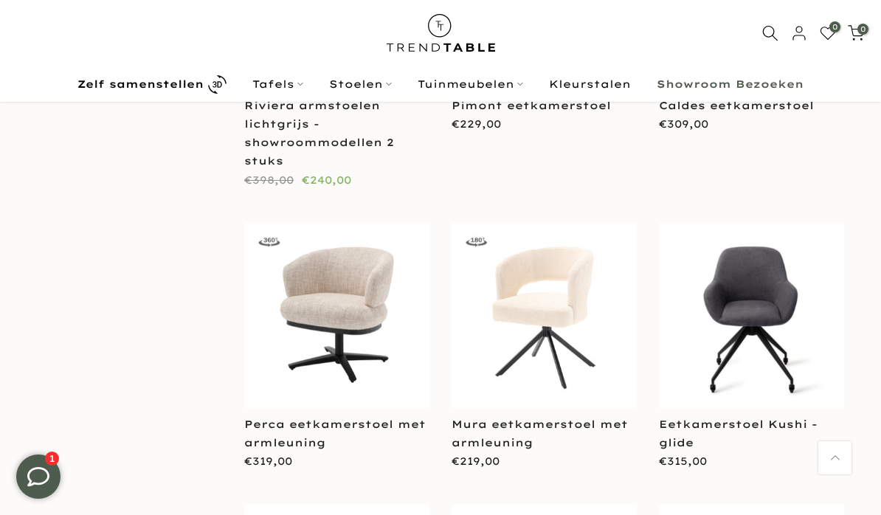
click at [728, 418] on link "Eetkamerstoel Kushi - glide" at bounding box center [738, 434] width 159 height 32
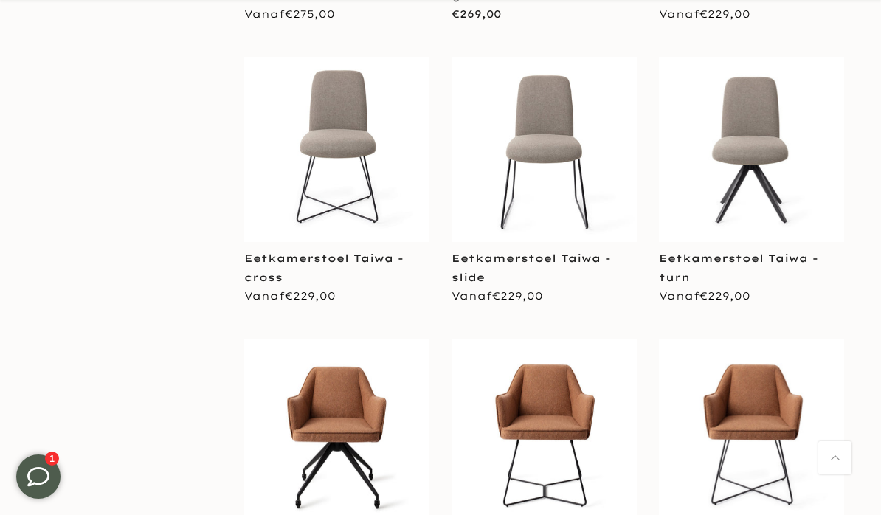
scroll to position [4104, 0]
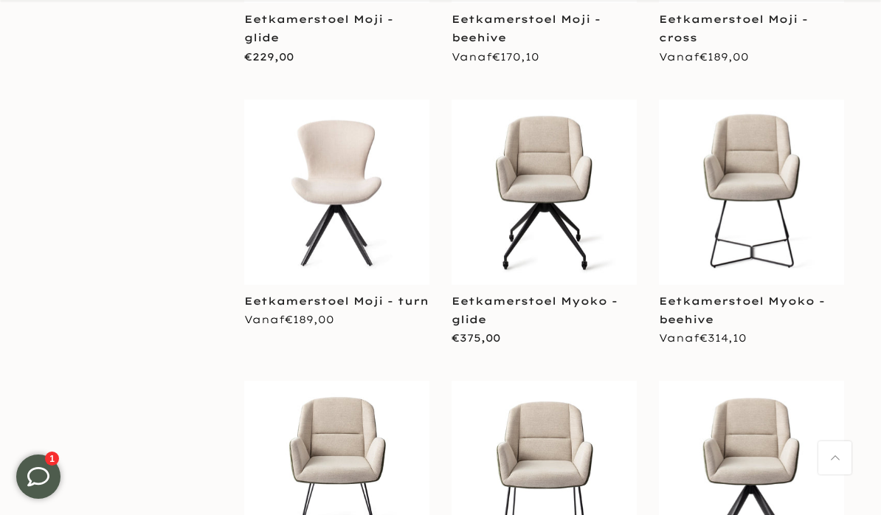
scroll to position [5751, 0]
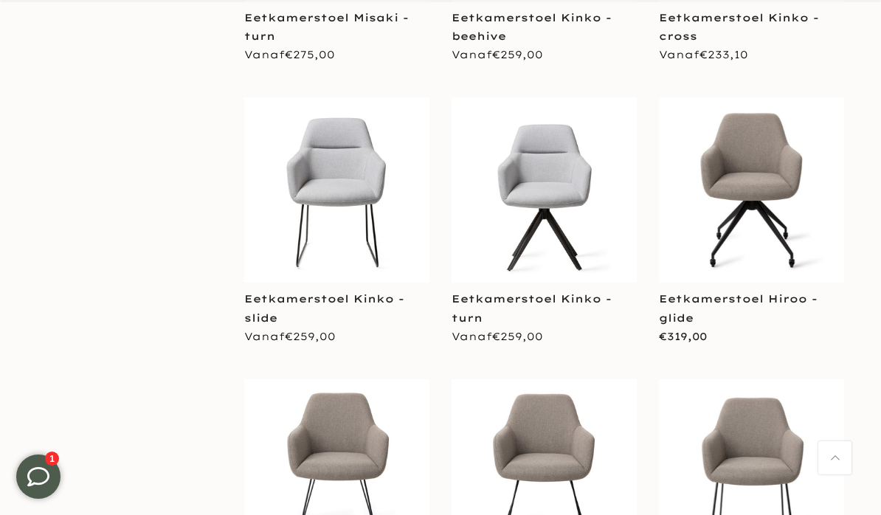
scroll to position [7162, 0]
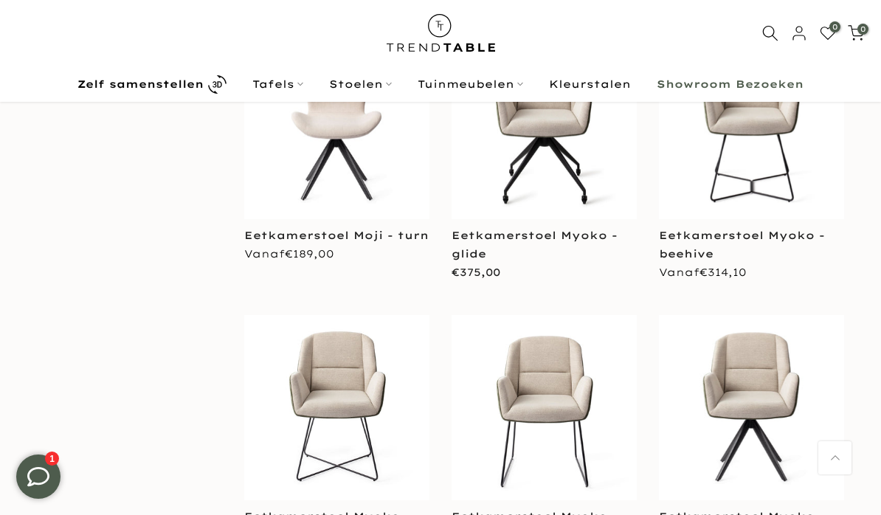
scroll to position [5461, 0]
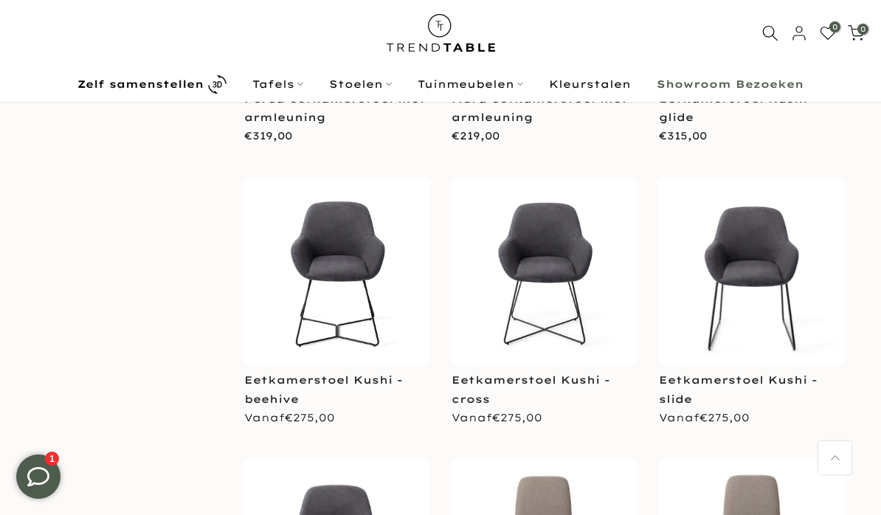
scroll to position [3386, 0]
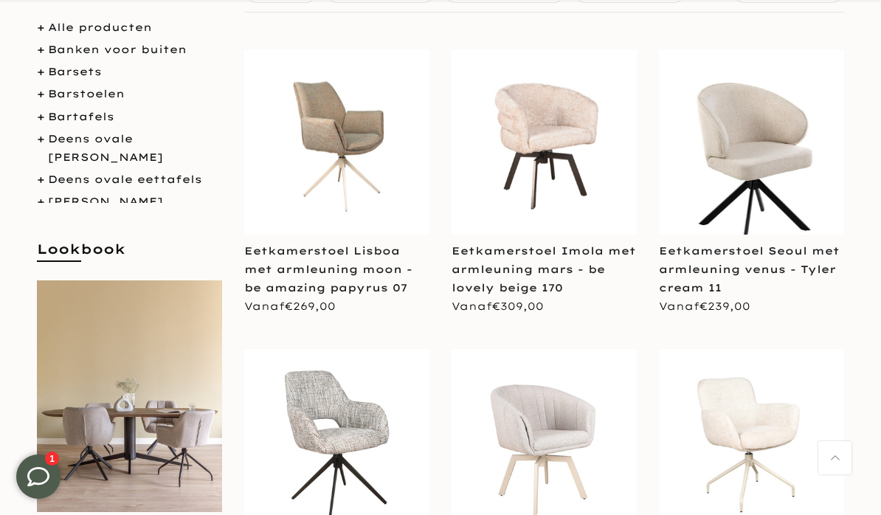
scroll to position [296, 0]
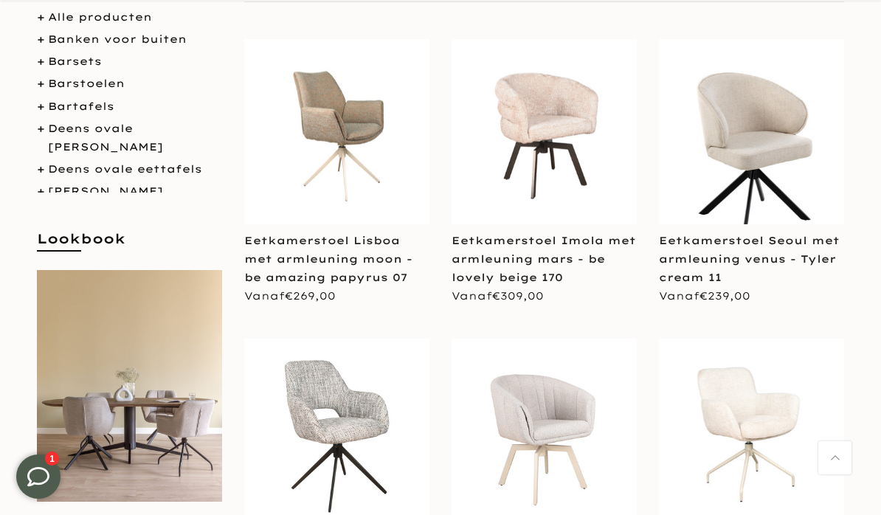
click at [155, 460] on img at bounding box center [129, 386] width 185 height 232
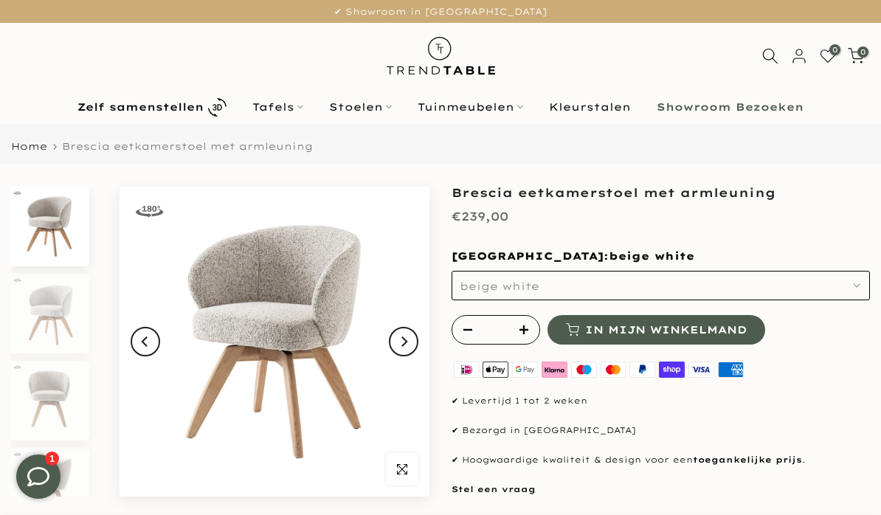
click at [864, 283] on button "beige white" at bounding box center [661, 286] width 418 height 30
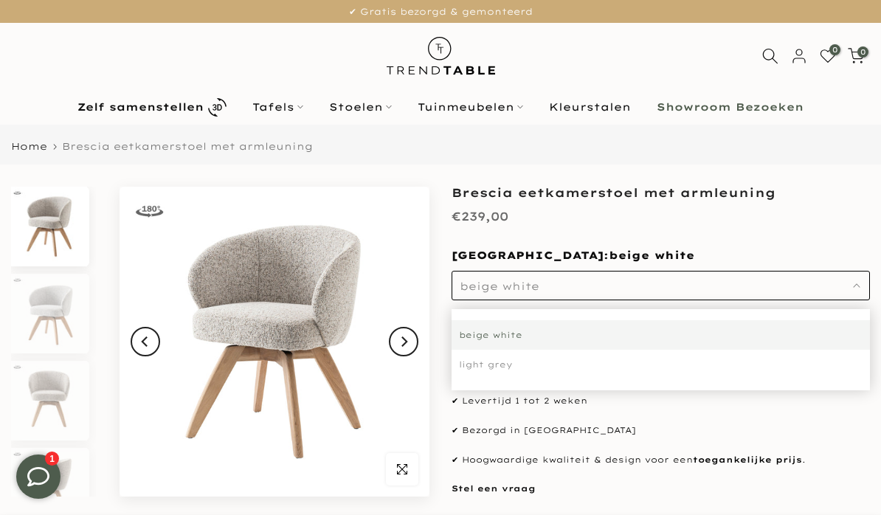
click at [503, 372] on div "light grey" at bounding box center [661, 365] width 418 height 30
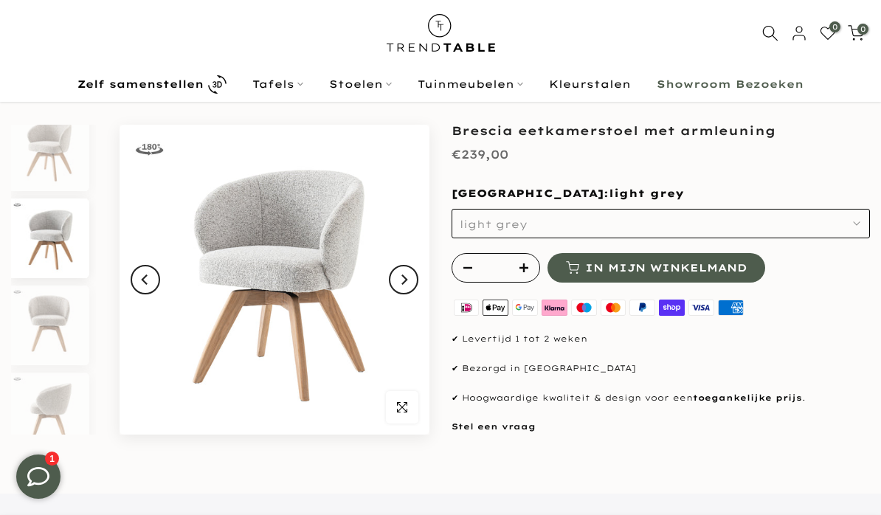
scroll to position [61, 0]
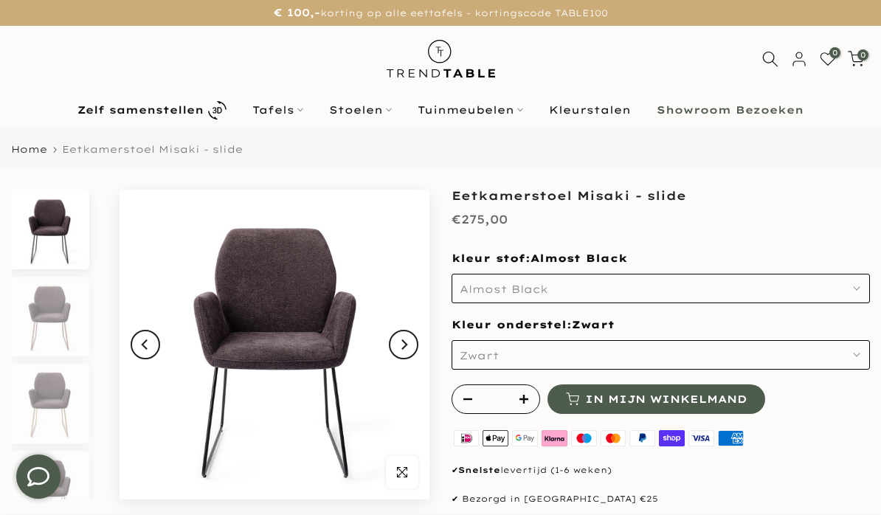
click at [866, 349] on button "Zwart" at bounding box center [661, 355] width 418 height 30
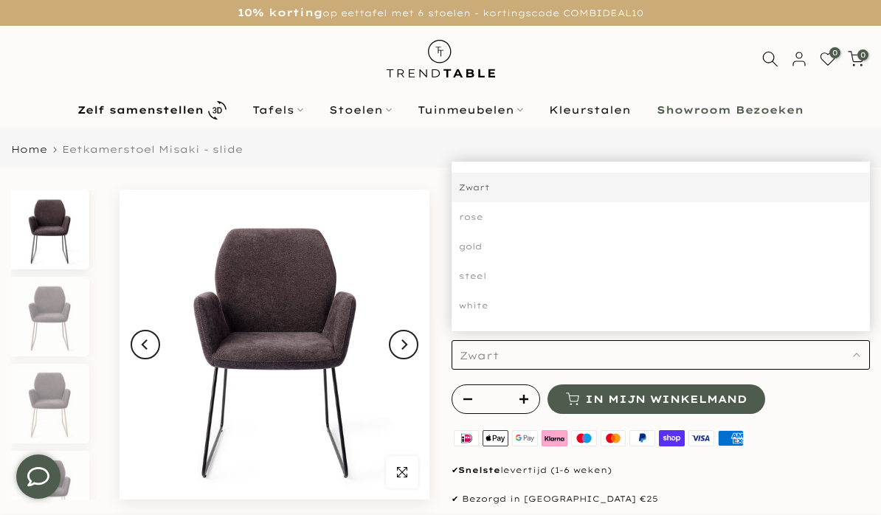
click at [487, 246] on div "gold" at bounding box center [661, 247] width 418 height 30
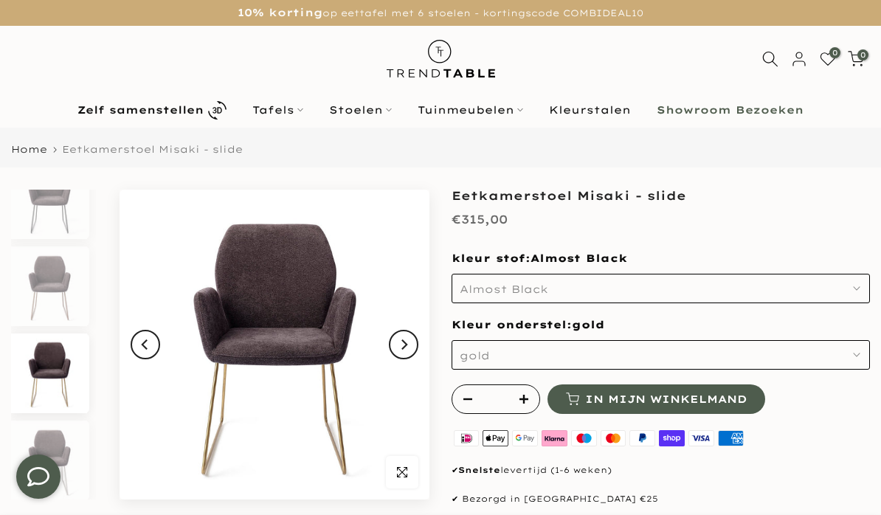
scroll to position [100, 0]
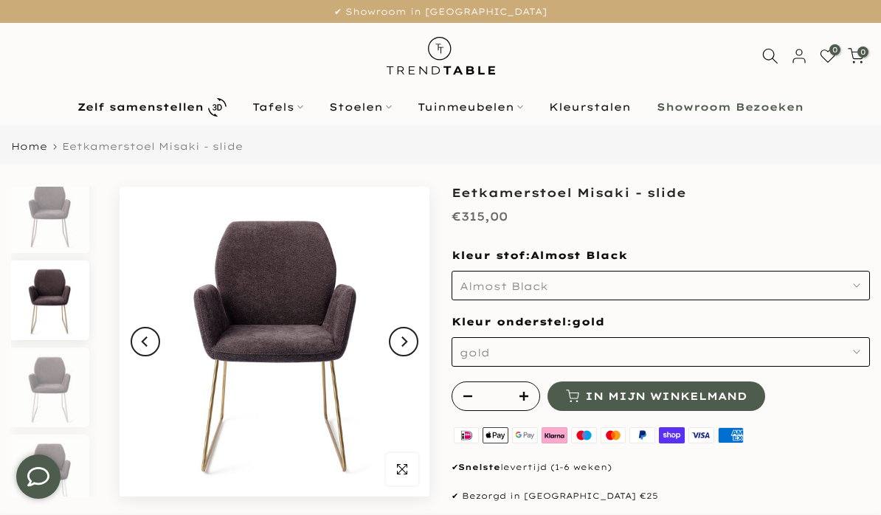
click at [868, 348] on button "gold" at bounding box center [661, 352] width 418 height 30
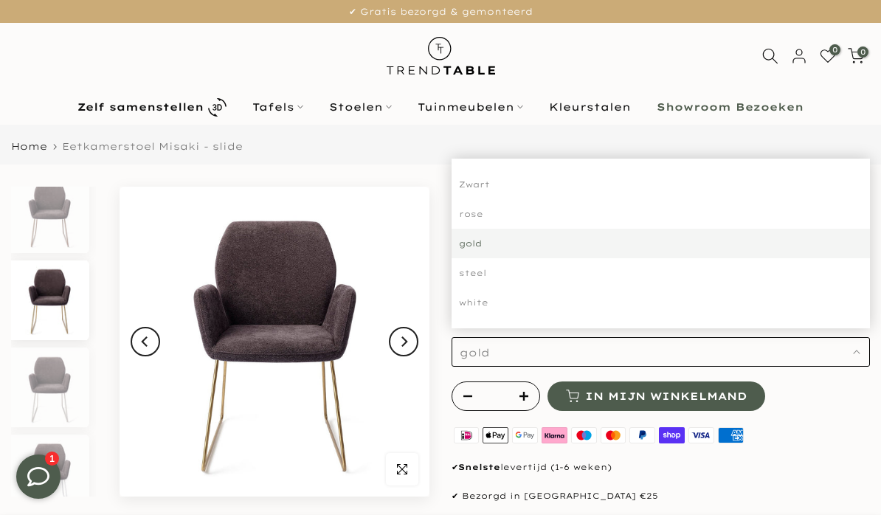
click at [481, 208] on div "rose" at bounding box center [661, 214] width 418 height 30
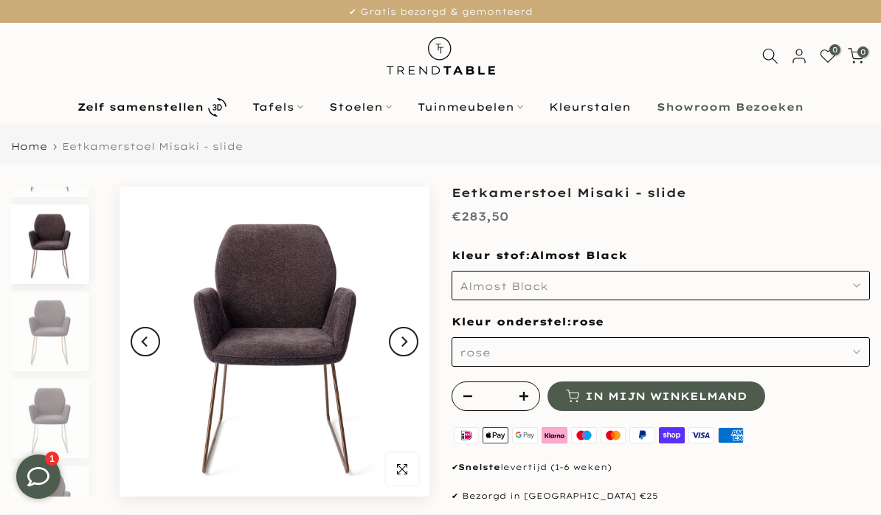
scroll to position [13, 0]
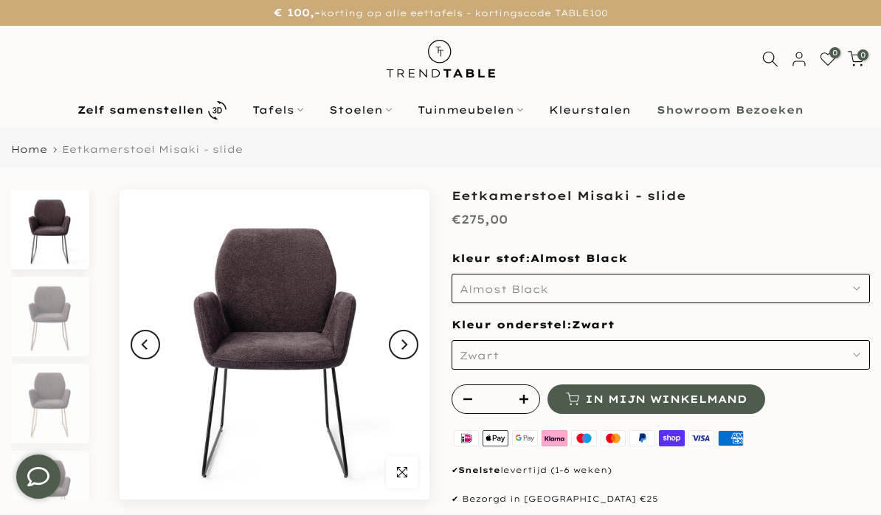
click at [868, 289] on button "Almost Black" at bounding box center [661, 289] width 418 height 30
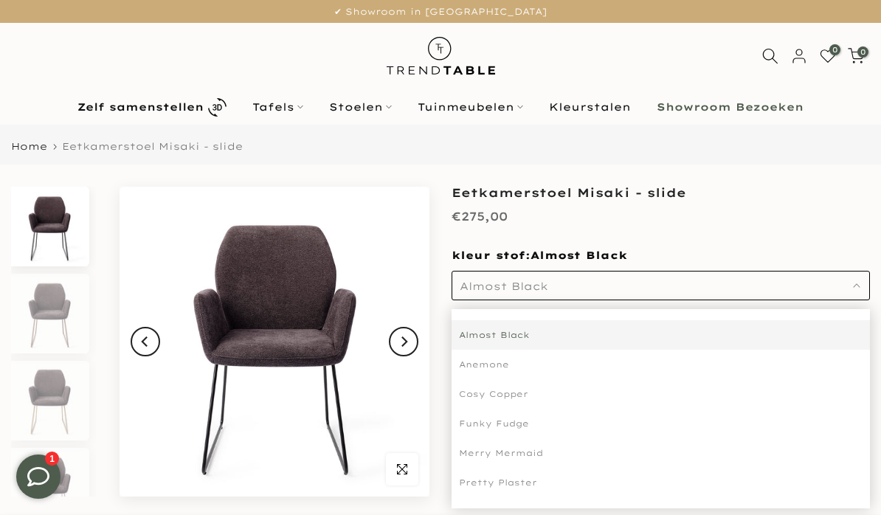
click at [534, 491] on div "Pretty Plaster" at bounding box center [661, 483] width 418 height 30
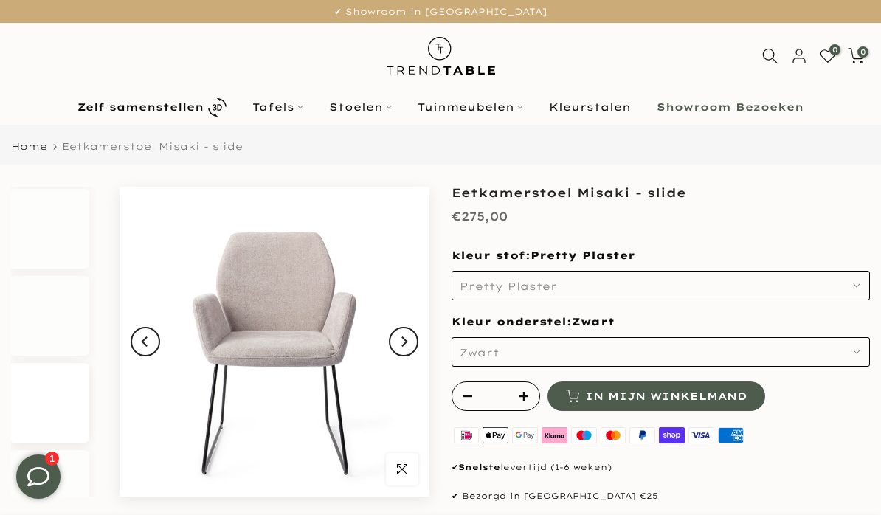
scroll to position [2103, 0]
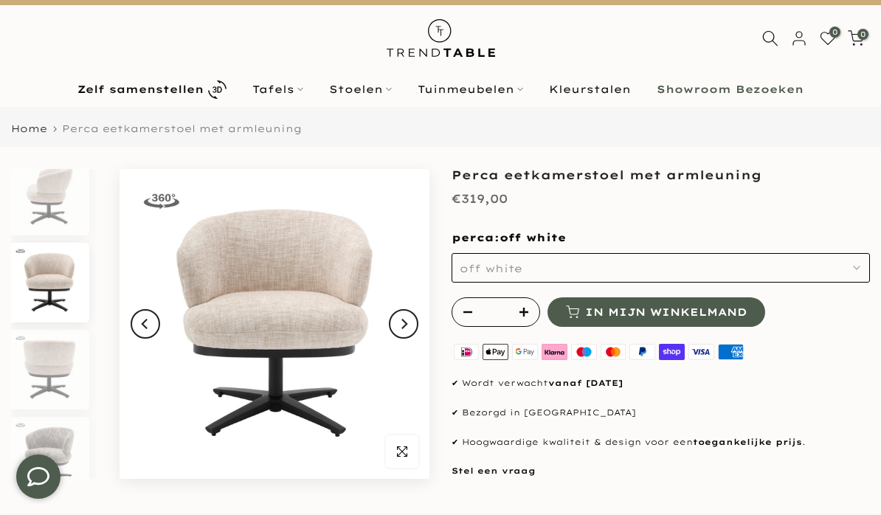
scroll to position [23, 0]
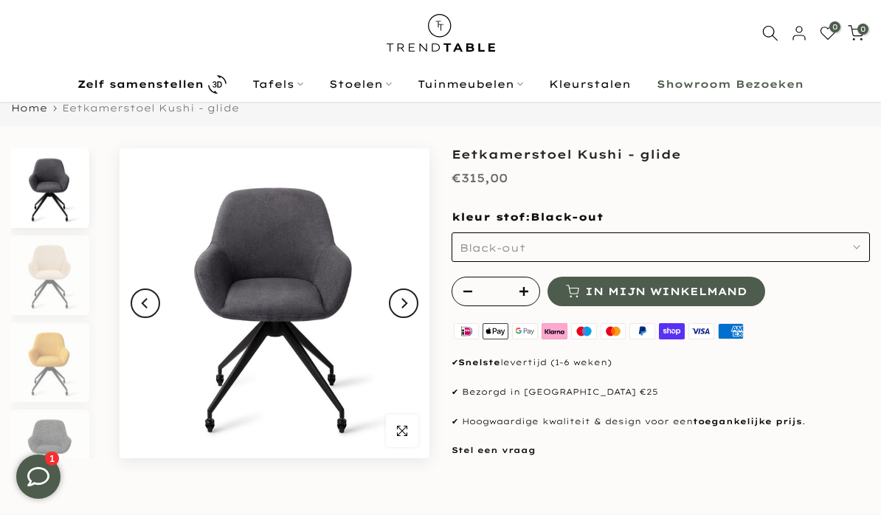
scroll to position [40, 0]
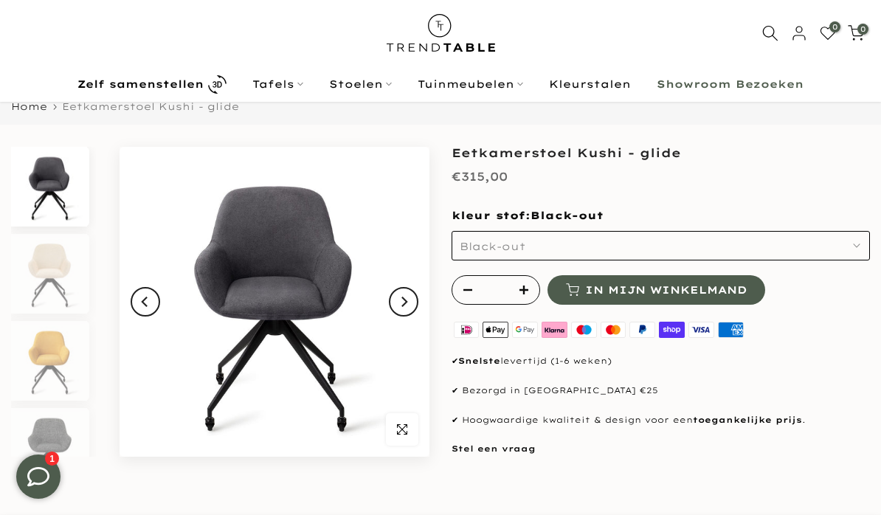
click at [857, 249] on button "Black-out" at bounding box center [661, 246] width 418 height 30
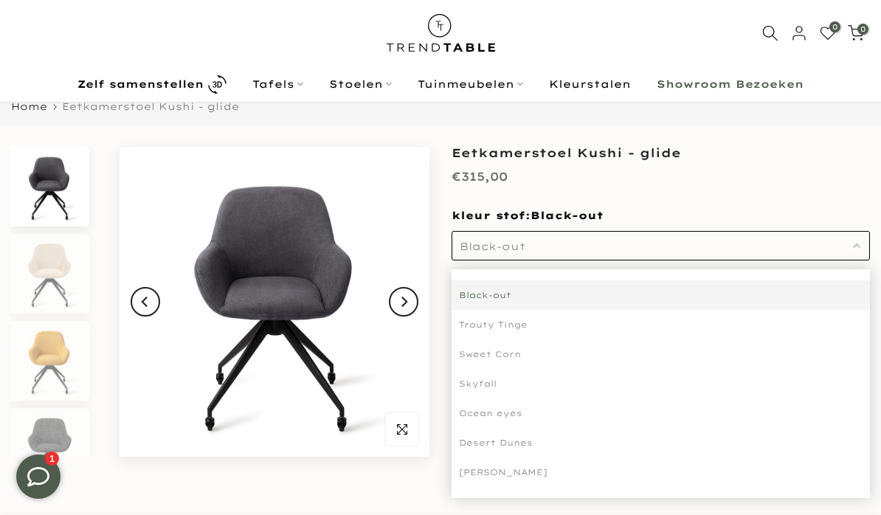
click at [519, 328] on div "Trouty Tinge" at bounding box center [661, 325] width 418 height 30
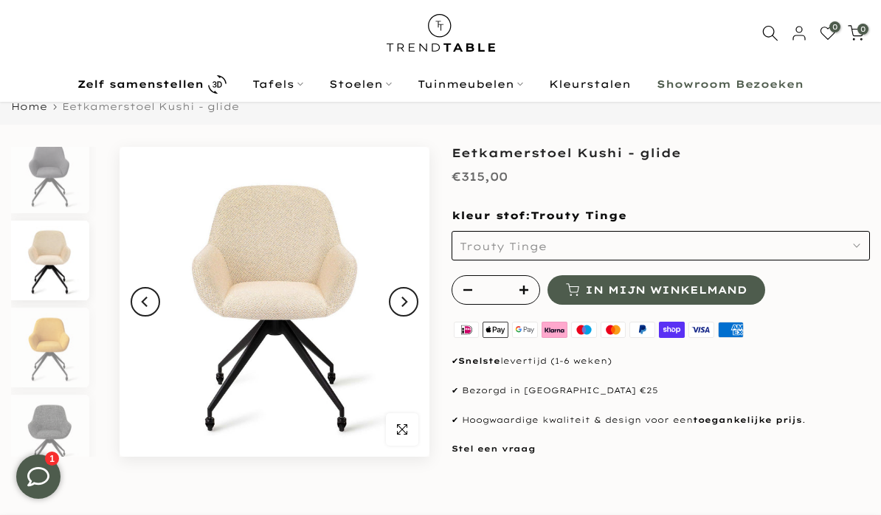
scroll to position [13, 0]
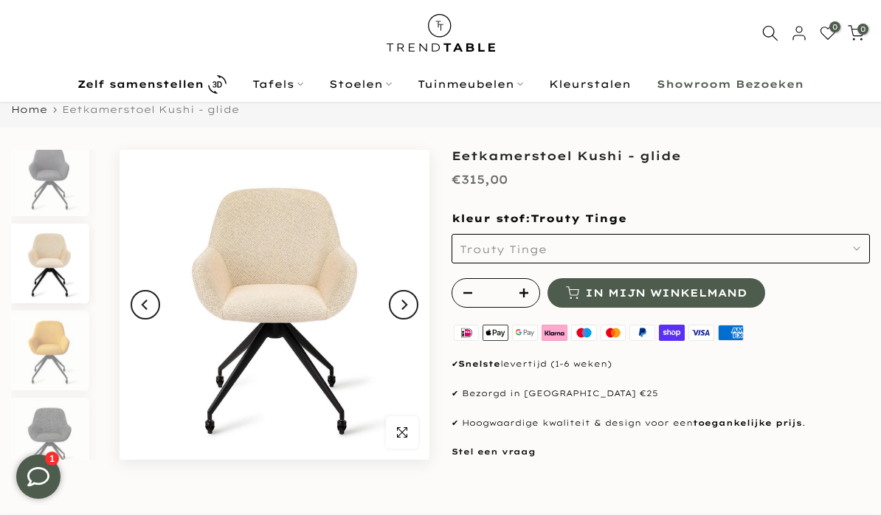
click at [861, 256] on button "Trouty Tinge" at bounding box center [661, 249] width 418 height 30
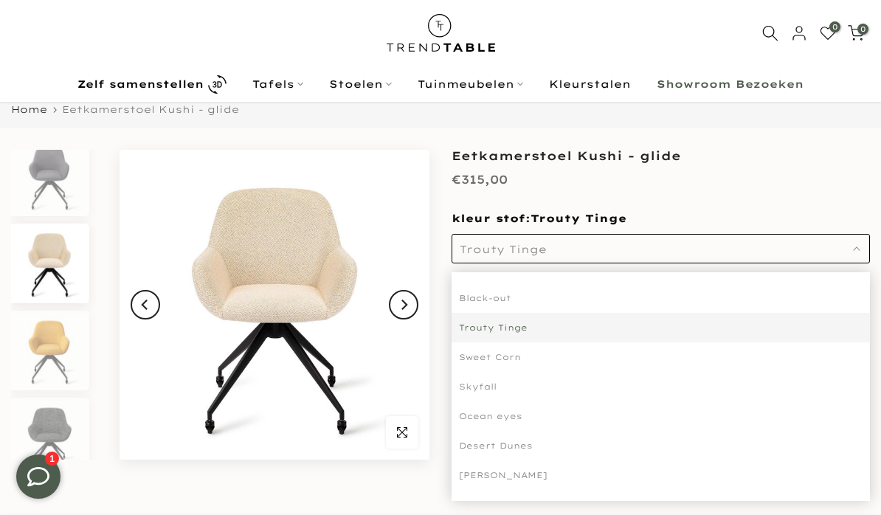
click at [517, 365] on div "Sweet Corn" at bounding box center [661, 357] width 418 height 30
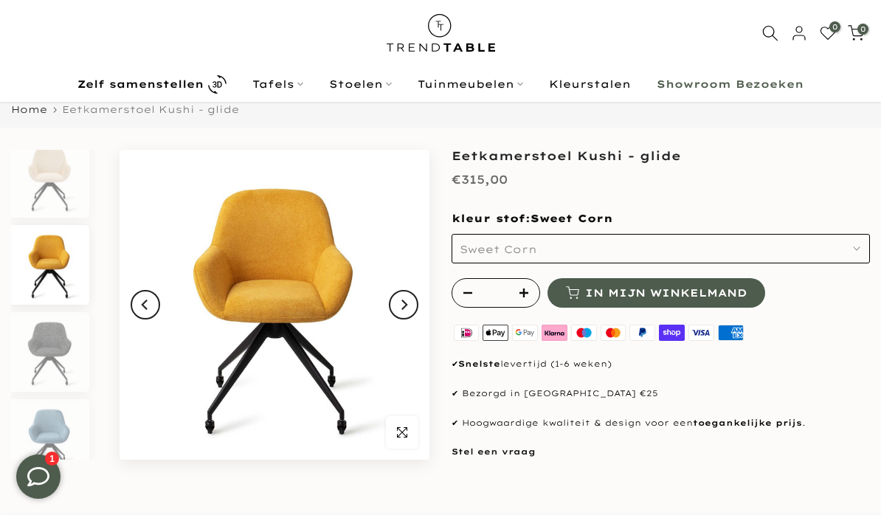
scroll to position [100, 0]
click at [868, 247] on button "Sweet Corn" at bounding box center [661, 249] width 418 height 30
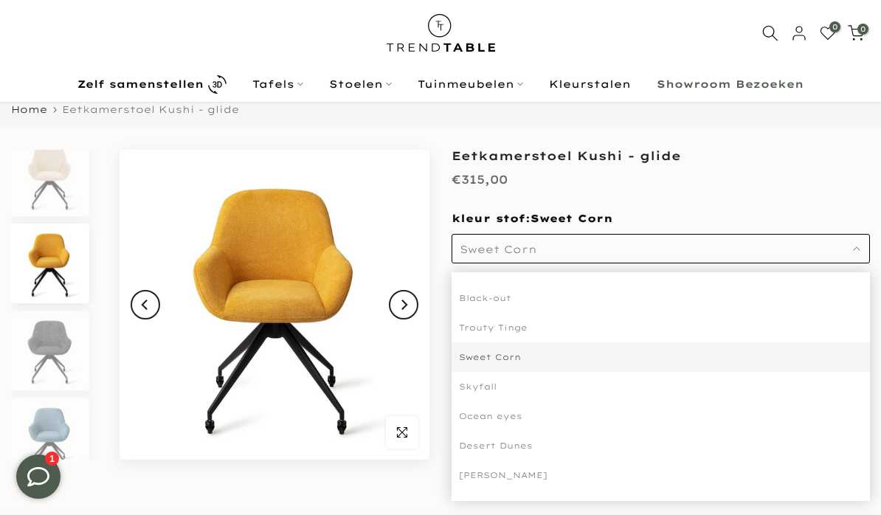
click at [494, 386] on div "Skyfall" at bounding box center [661, 387] width 418 height 30
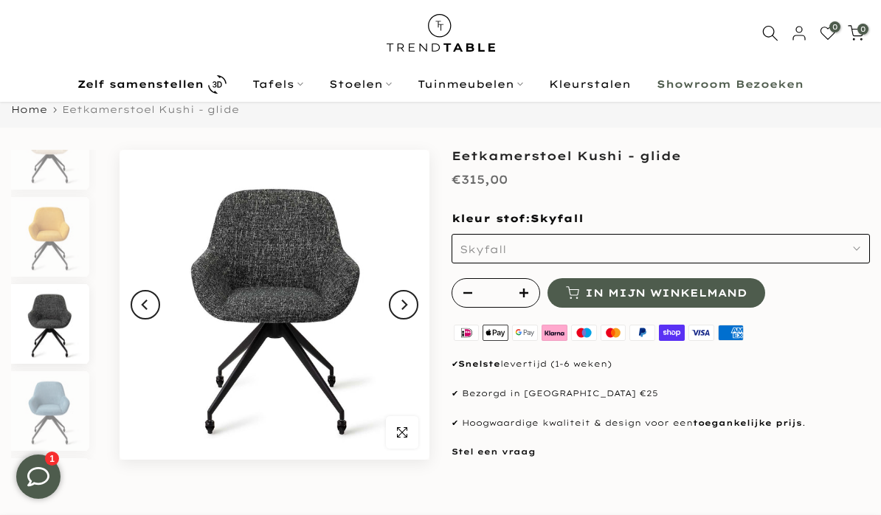
scroll to position [187, 0]
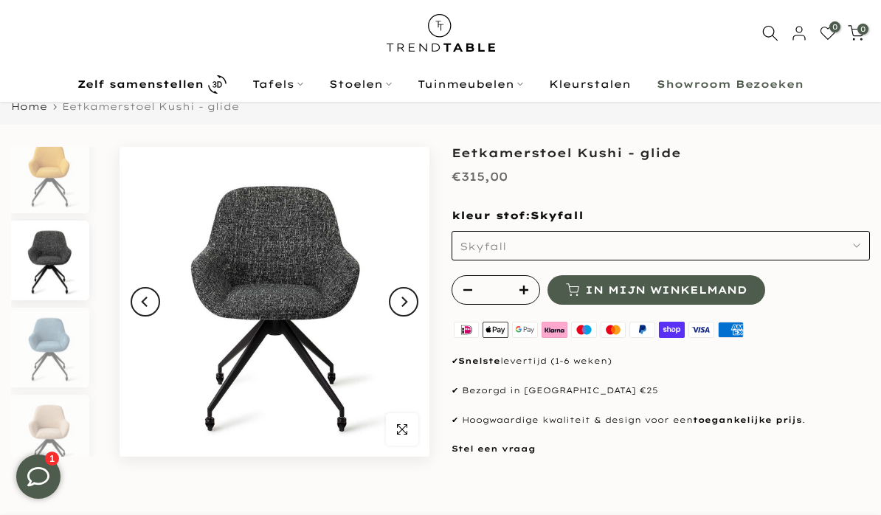
click at [863, 247] on button "Skyfall" at bounding box center [661, 246] width 418 height 30
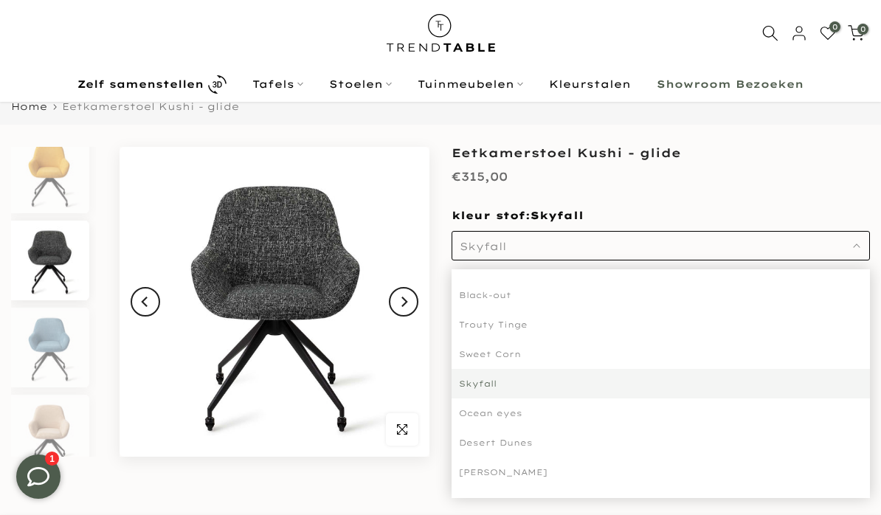
click at [525, 419] on div "Ocean eyes" at bounding box center [661, 413] width 418 height 30
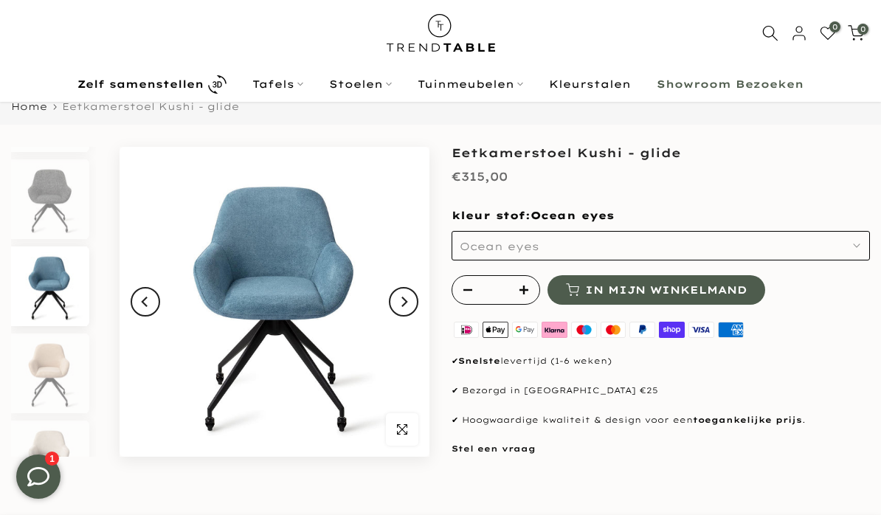
scroll to position [275, 0]
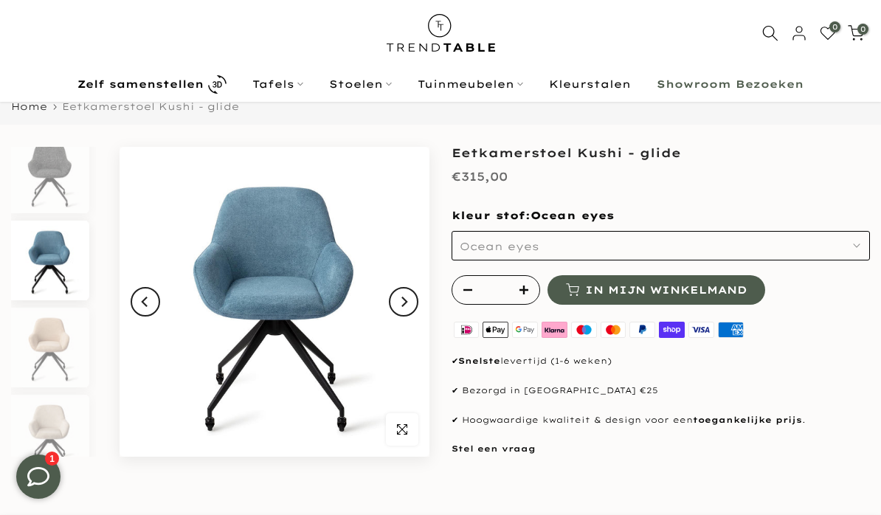
click at [863, 255] on button "Ocean eyes" at bounding box center [661, 246] width 418 height 30
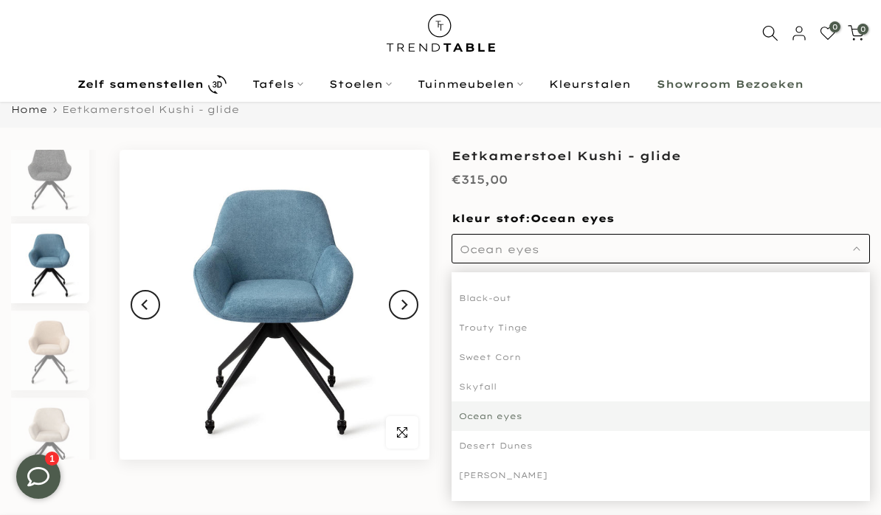
click at [531, 451] on div "Desert Dunes" at bounding box center [661, 446] width 418 height 30
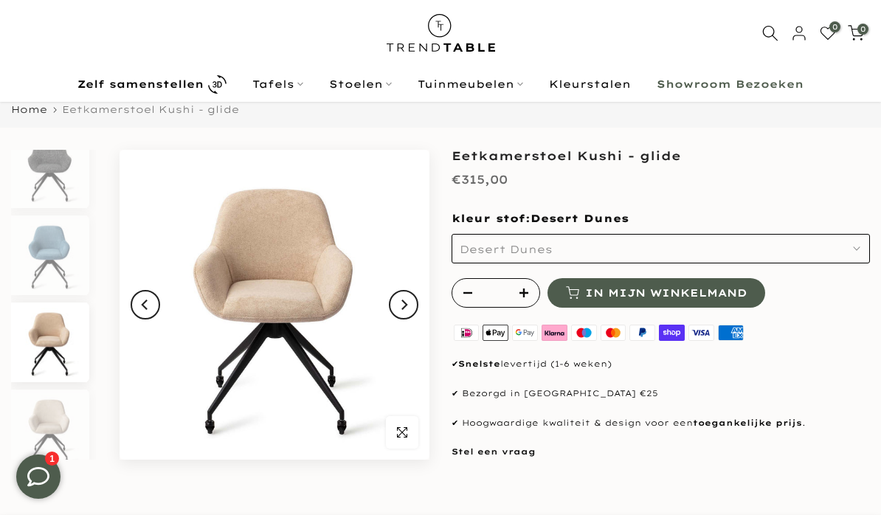
scroll to position [292, 0]
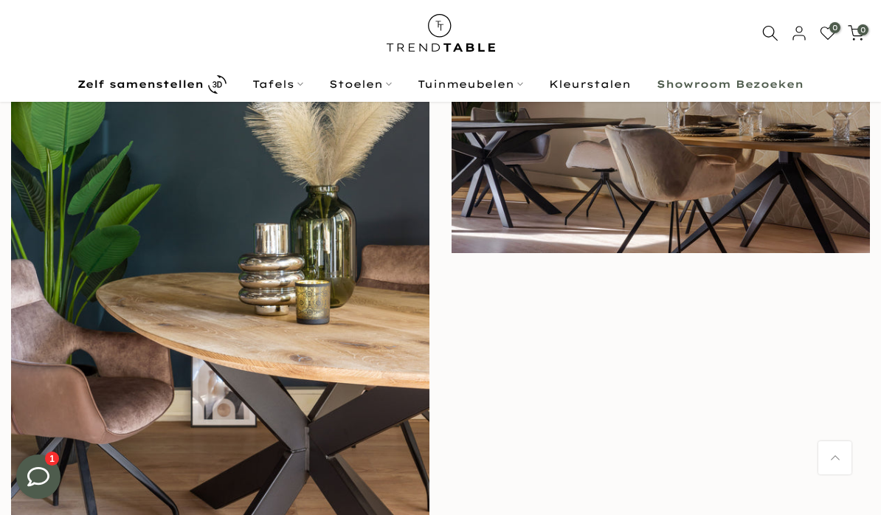
scroll to position [5015, 0]
